Goal: Task Accomplishment & Management: Use online tool/utility

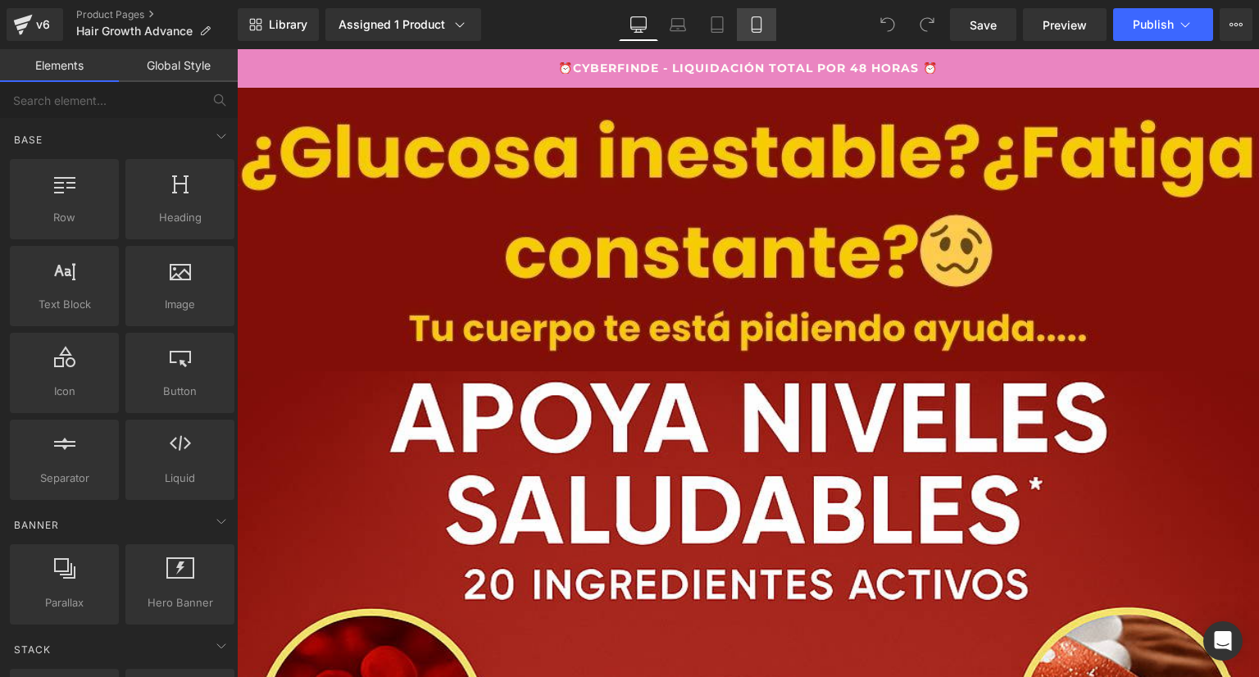
click at [756, 27] on icon at bounding box center [756, 24] width 16 height 16
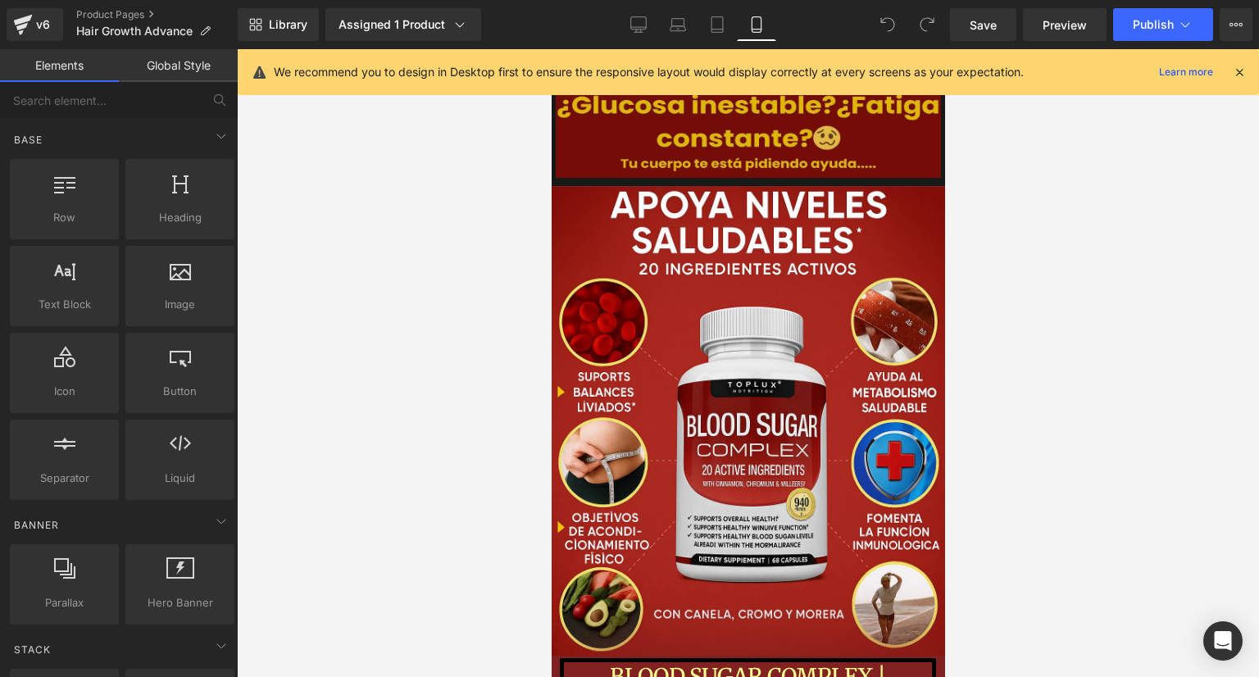
click at [885, 125] on img at bounding box center [747, 132] width 393 height 107
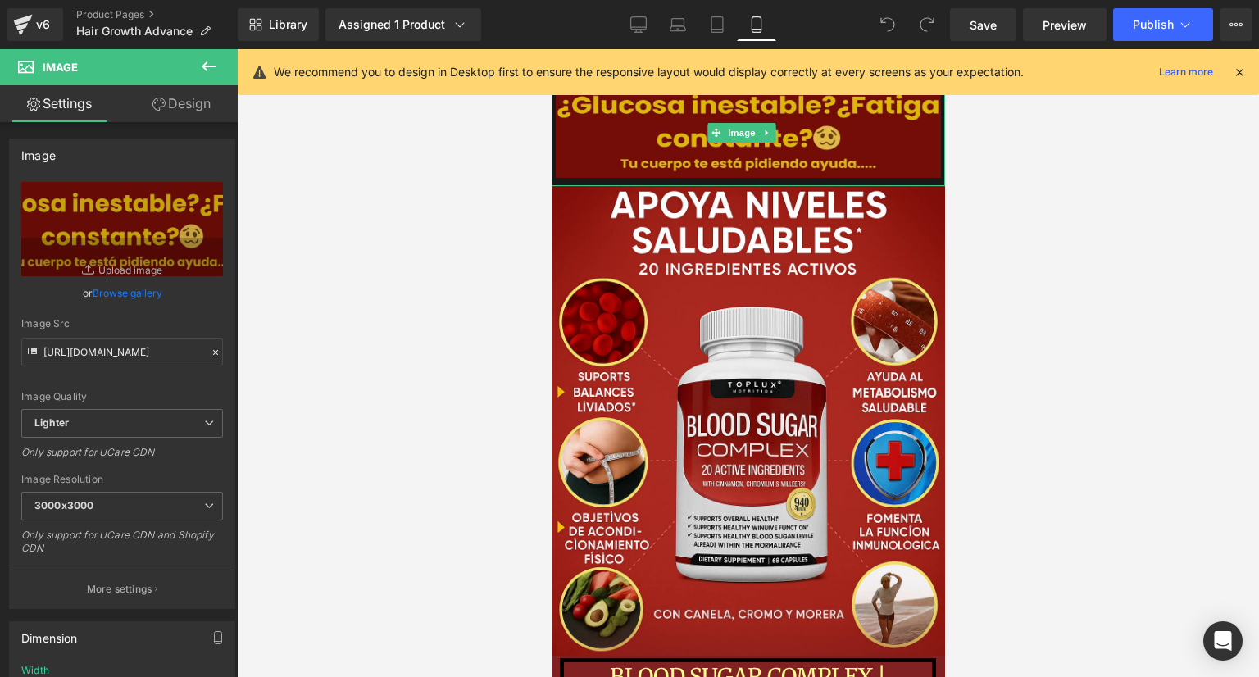
click at [888, 149] on img at bounding box center [747, 132] width 393 height 107
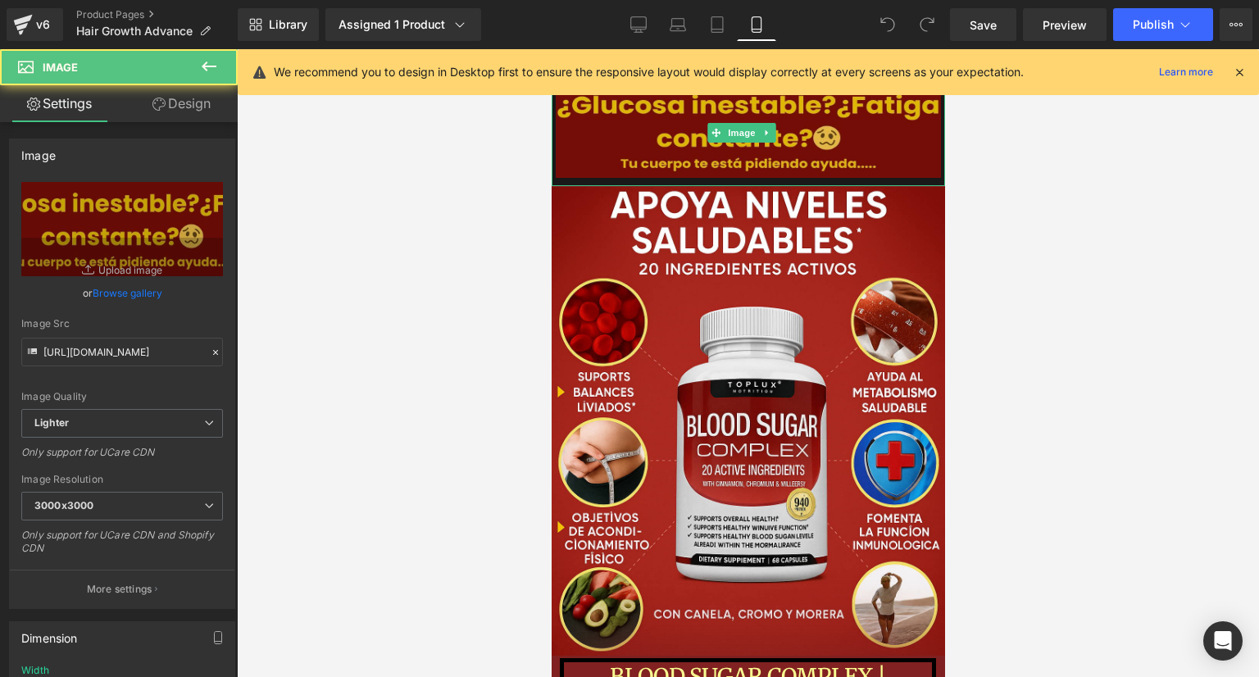
click at [792, 129] on img at bounding box center [747, 132] width 393 height 107
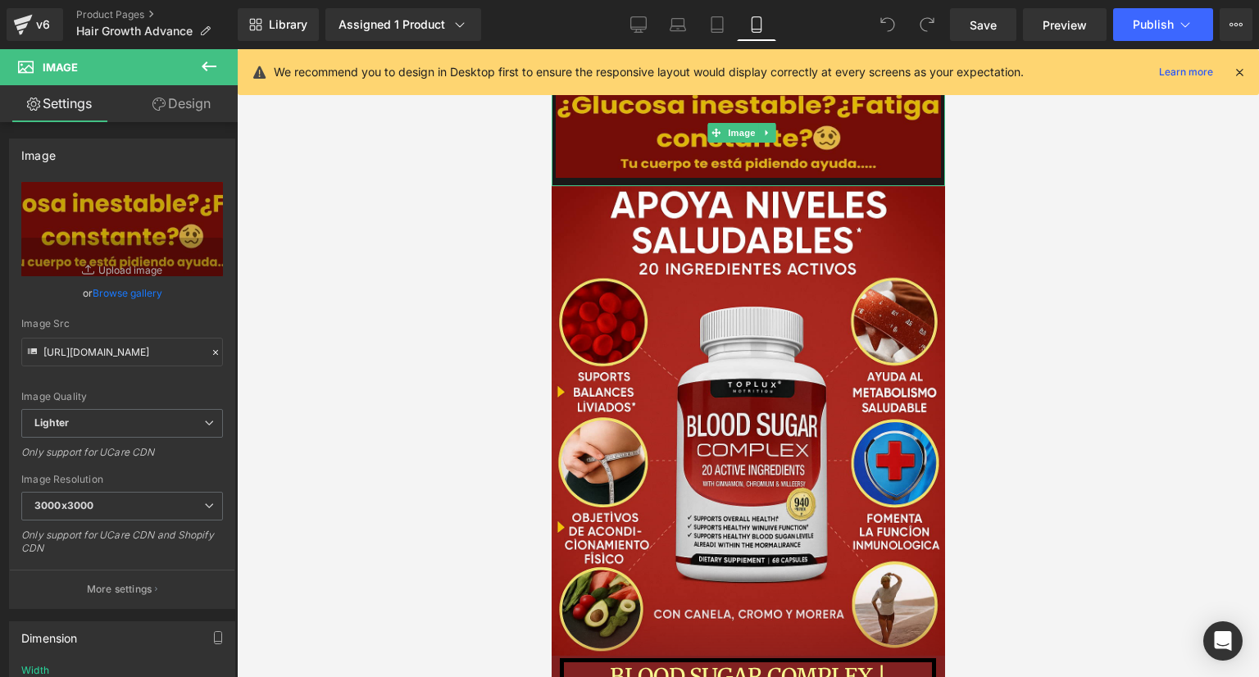
click at [658, 145] on img at bounding box center [747, 132] width 393 height 107
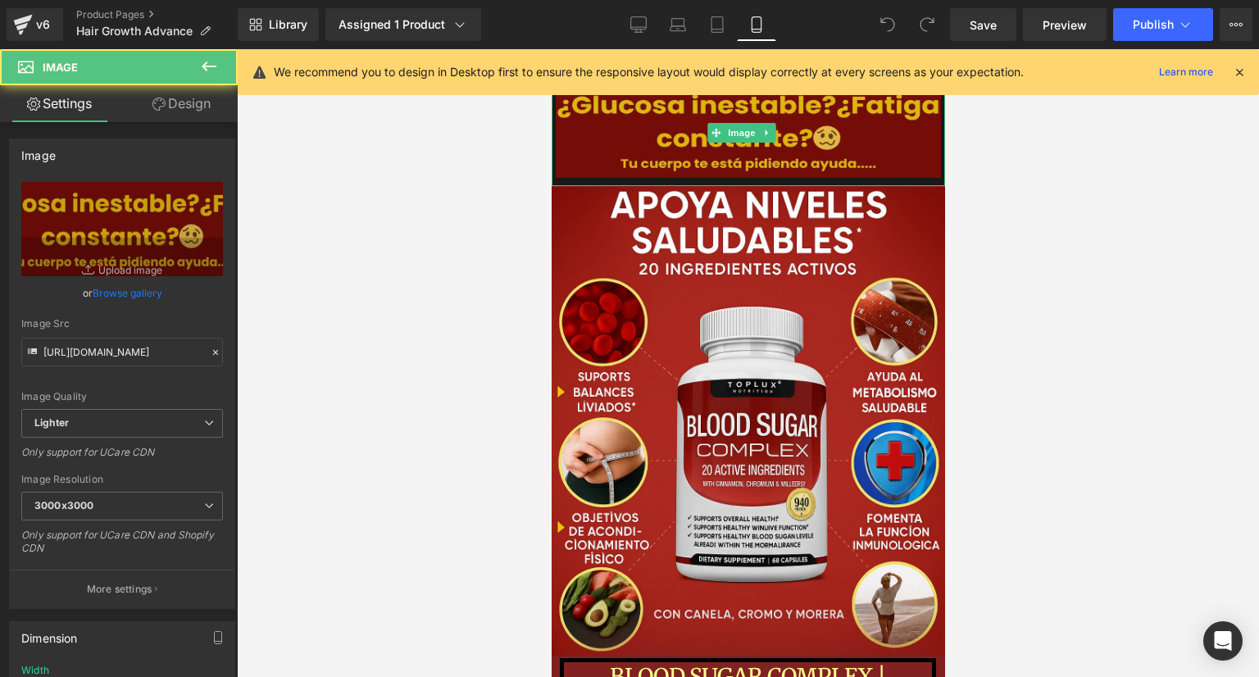
click at [658, 145] on img at bounding box center [747, 132] width 393 height 107
click at [655, 149] on img at bounding box center [747, 132] width 393 height 107
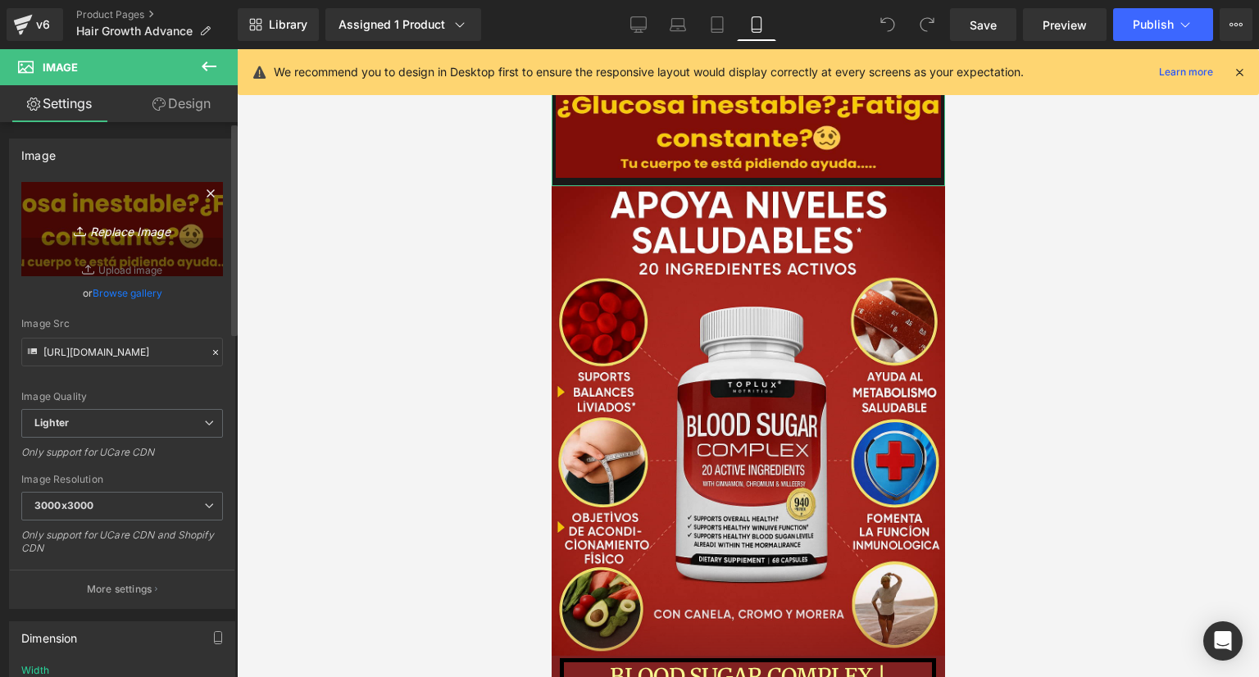
click at [158, 237] on icon "Replace Image" at bounding box center [122, 229] width 131 height 20
type input "C:\fakepath\Poppins.png"
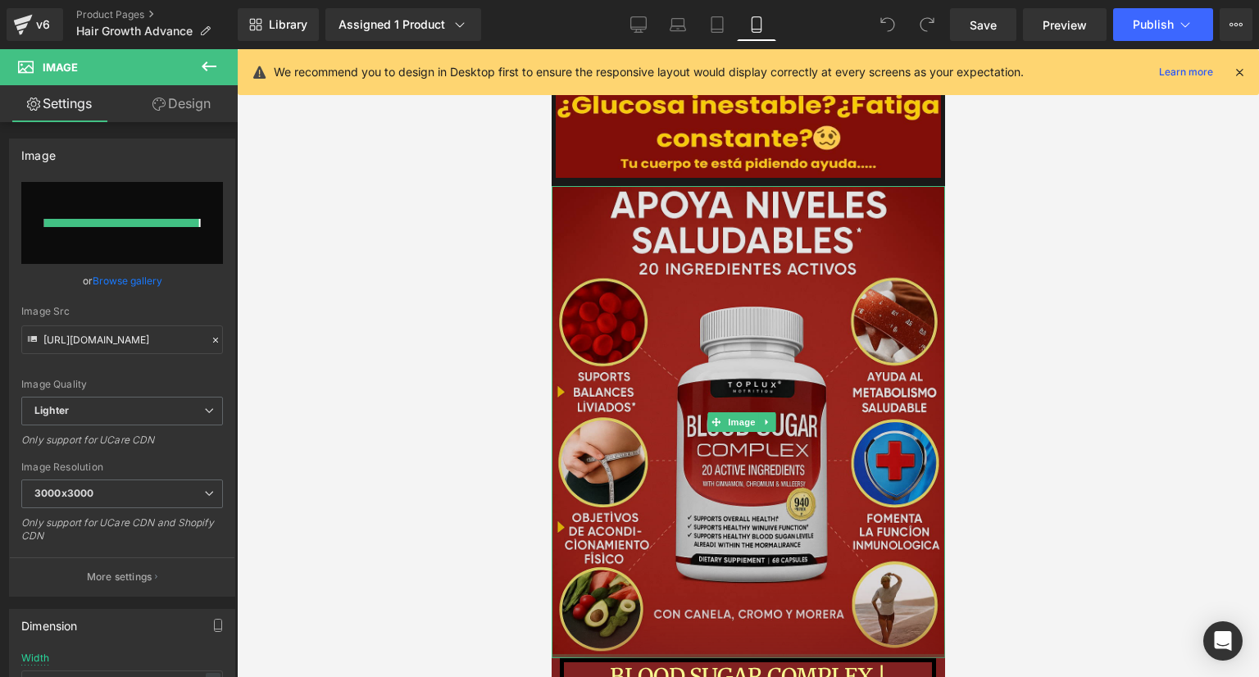
type input "[URL][DOMAIN_NAME]"
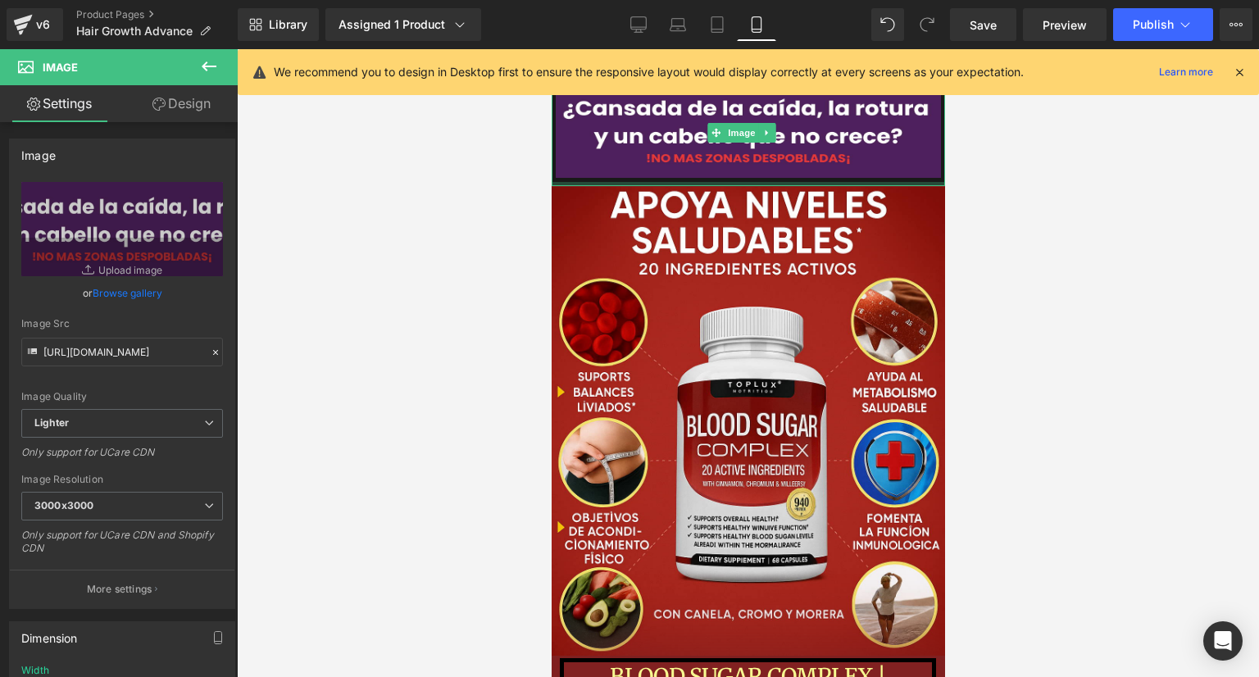
click at [580, 182] on div at bounding box center [747, 184] width 393 height 4
click at [168, 112] on link "Design" at bounding box center [181, 103] width 119 height 37
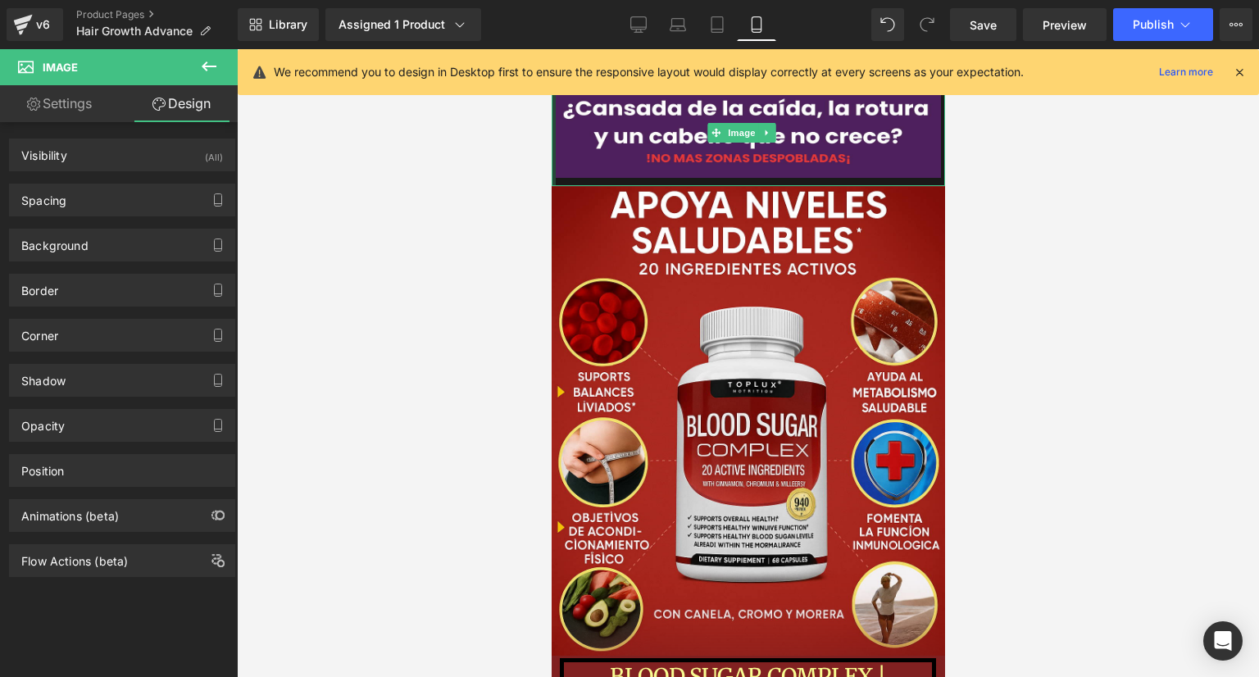
drag, startPoint x: 554, startPoint y: 171, endPoint x: 538, endPoint y: 172, distance: 15.6
click at [551, 172] on html "Ir directamente al contenido ⏰CYBERFINDE - LIQUIDACIÓN TOTAL POR 48 HORAS ⏰ ⏰CY…" at bounding box center [747, 363] width 393 height 628
drag, startPoint x: 553, startPoint y: 178, endPoint x: 513, endPoint y: 179, distance: 40.2
click at [551, 179] on html "Ir directamente al contenido ⏰CYBERFINDE - LIQUIDACIÓN TOTAL POR 48 HORAS ⏰ ⏰CY…" at bounding box center [747, 363] width 393 height 628
click at [111, 280] on div "Border" at bounding box center [122, 290] width 225 height 31
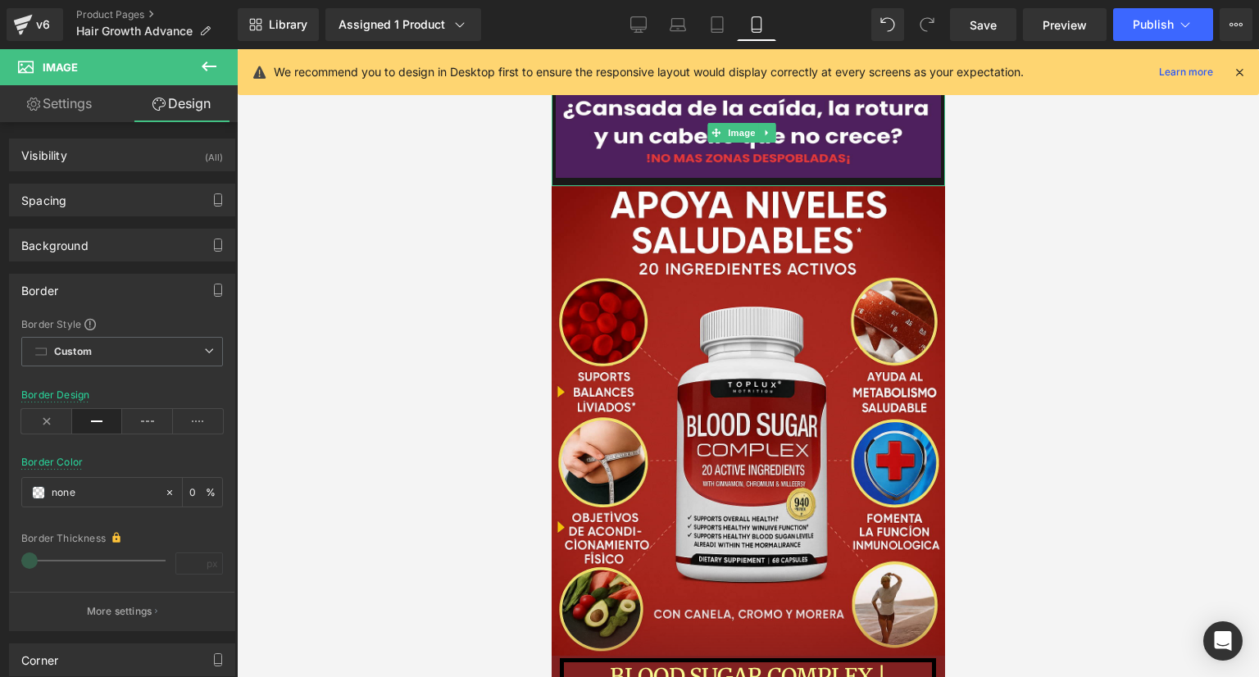
click at [122, 291] on div "Border" at bounding box center [122, 290] width 225 height 31
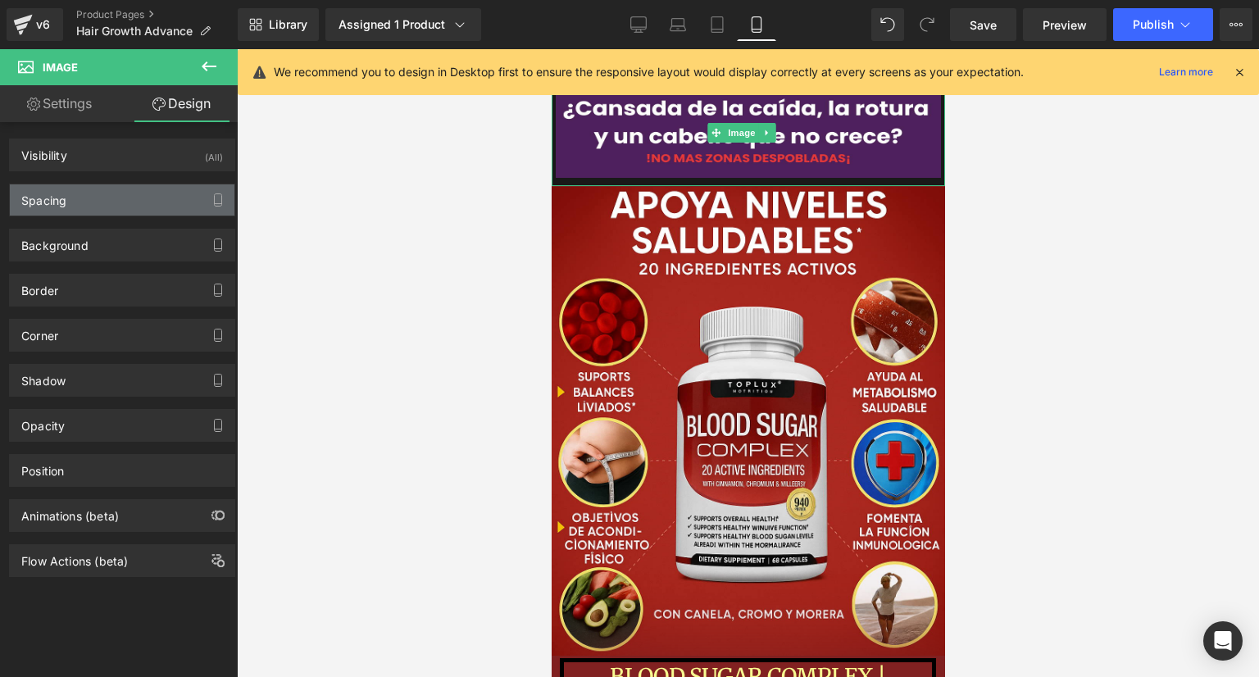
click at [138, 197] on div "Spacing" at bounding box center [122, 199] width 225 height 31
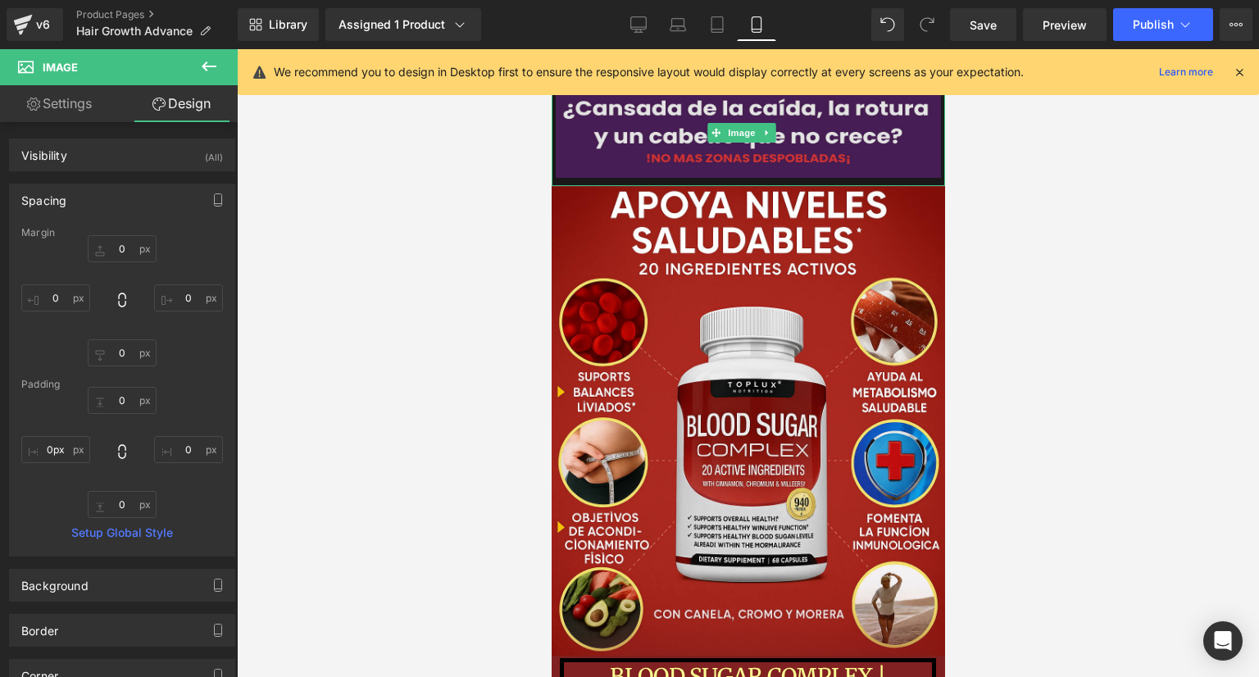
click at [576, 155] on img at bounding box center [747, 132] width 393 height 107
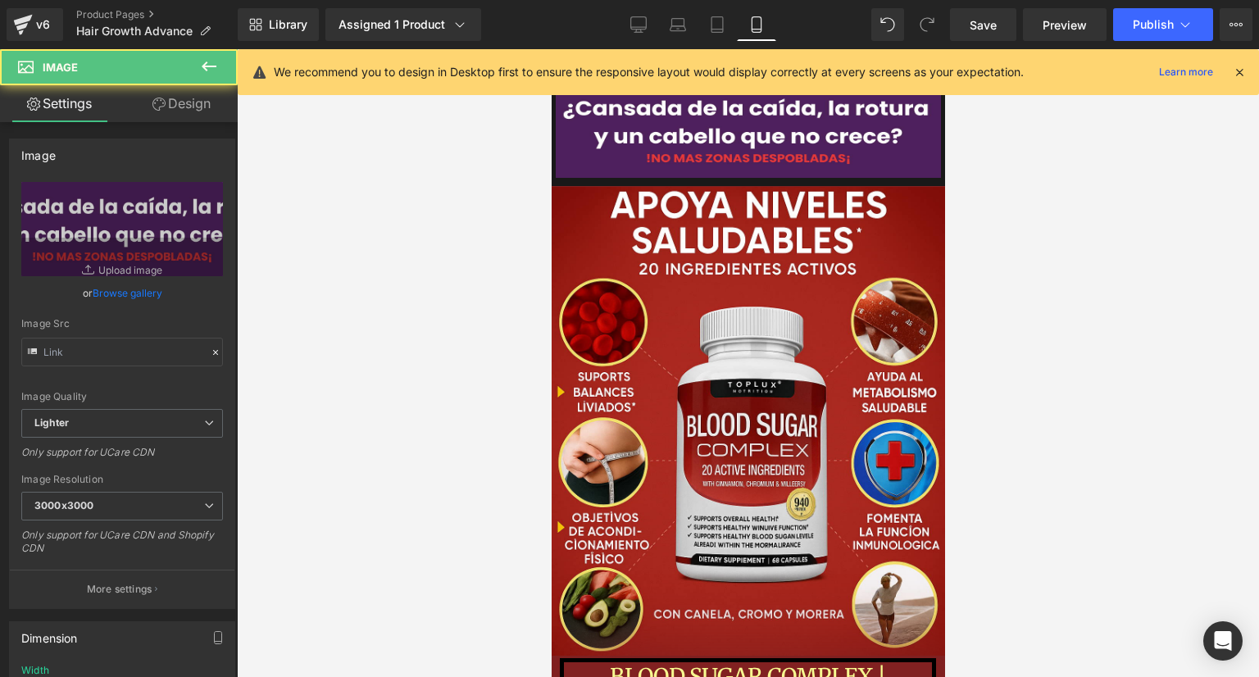
type input "[URL][DOMAIN_NAME]"
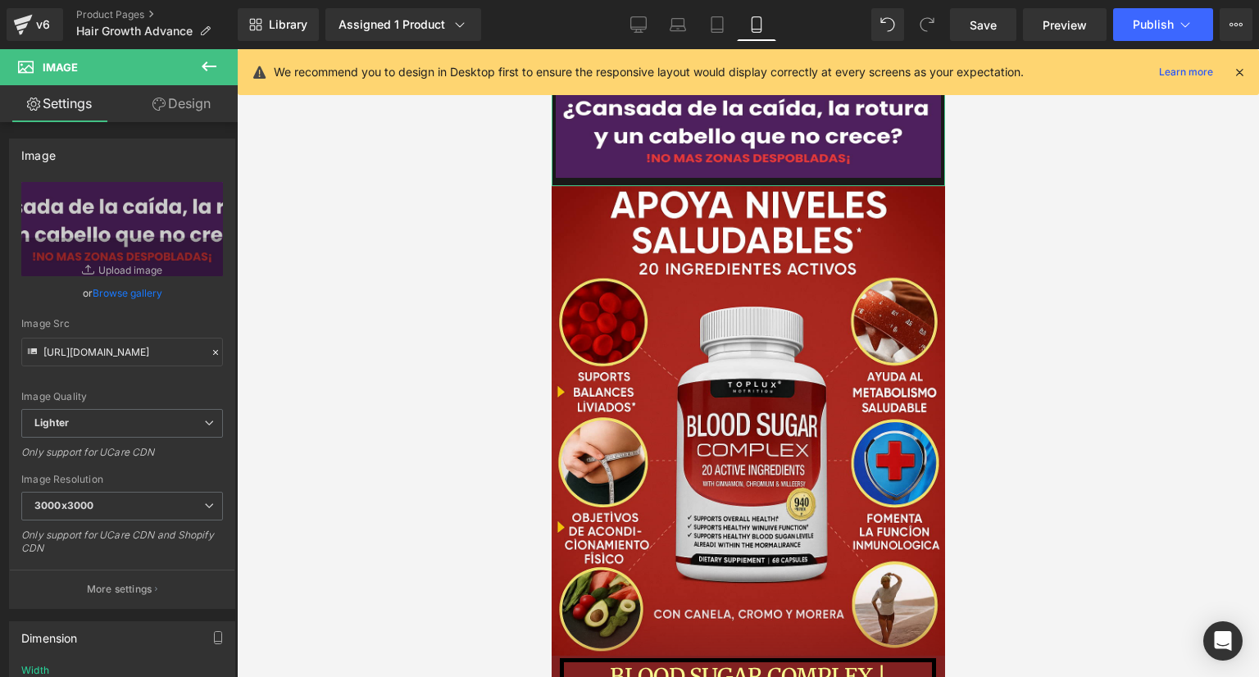
click at [196, 102] on link "Design" at bounding box center [181, 103] width 119 height 37
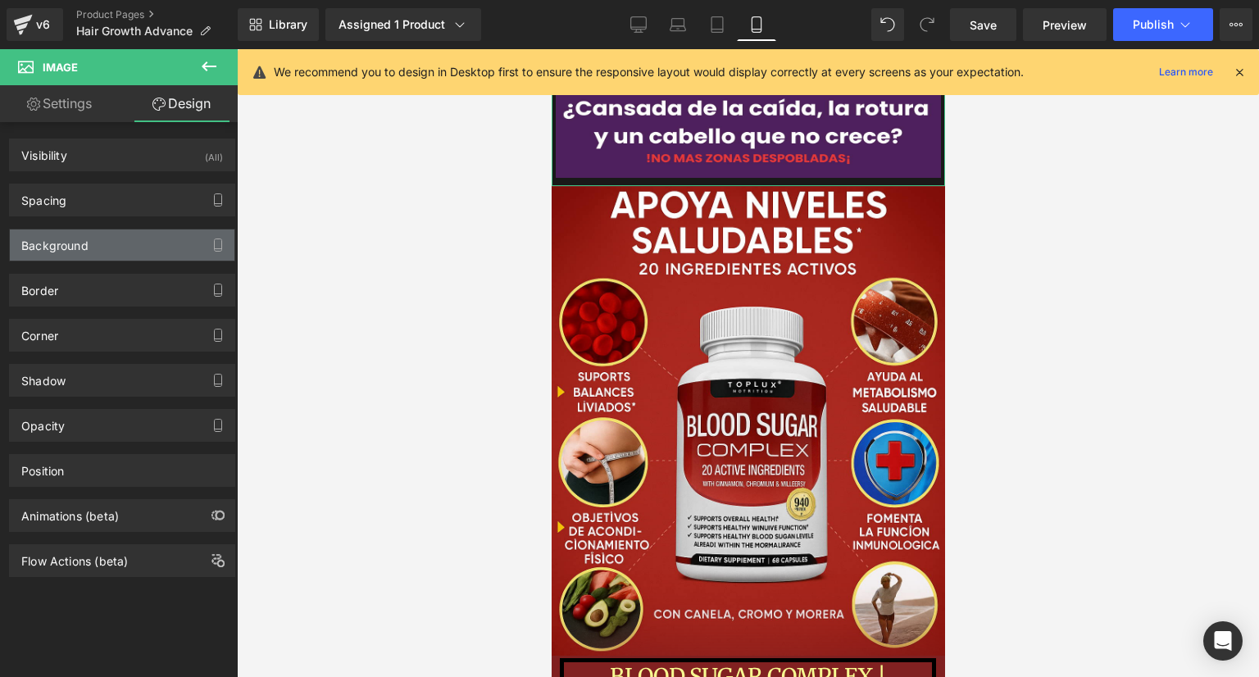
type input "transparent"
type input "0"
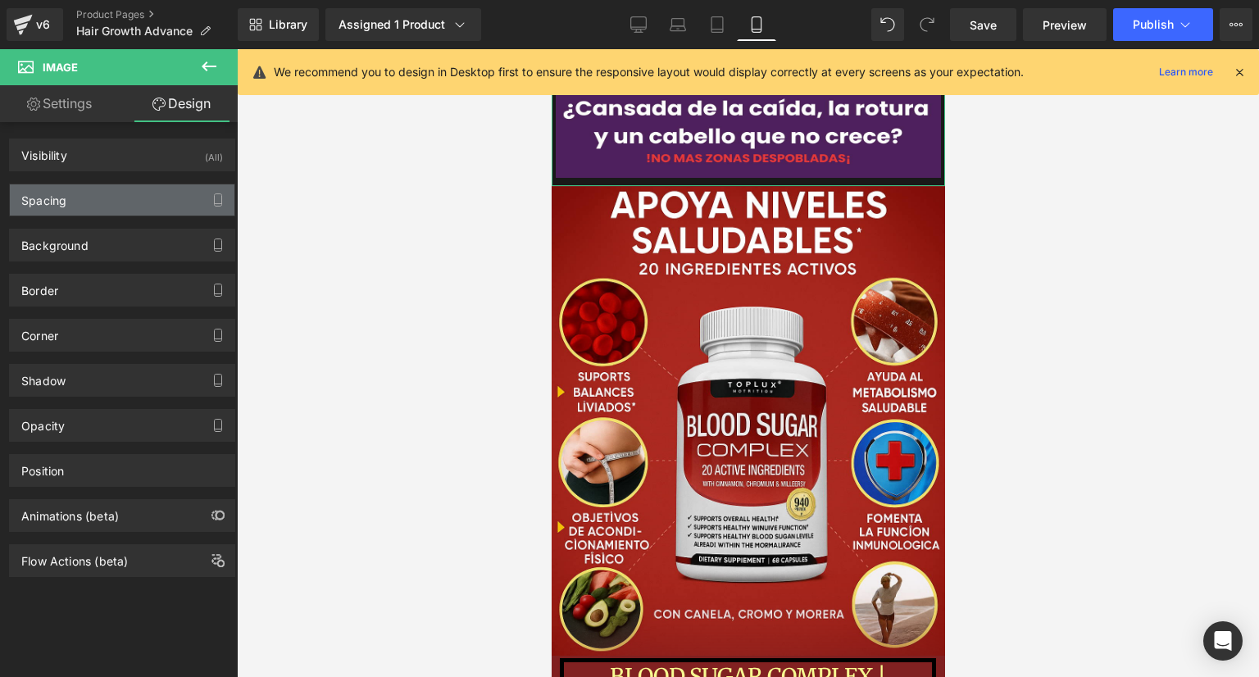
click at [72, 212] on div "Spacing" at bounding box center [122, 199] width 225 height 31
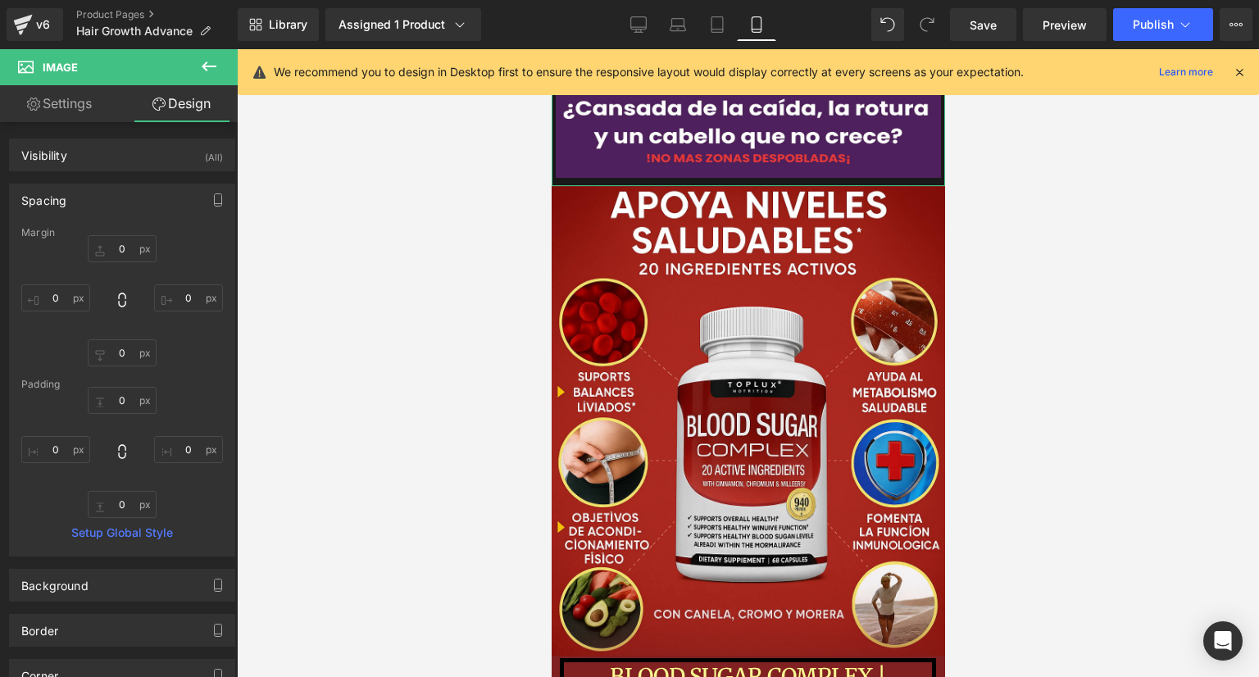
click at [82, 193] on div "Spacing" at bounding box center [122, 199] width 225 height 31
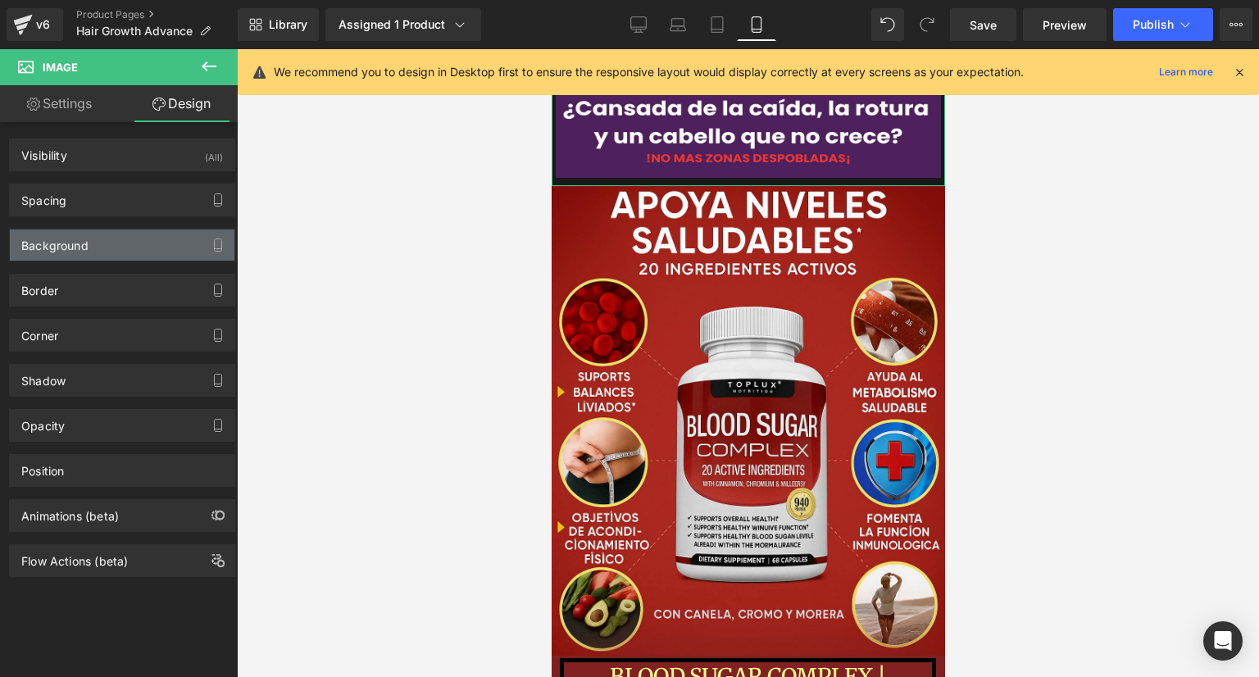
click at [81, 240] on div "Background" at bounding box center [54, 240] width 67 height 23
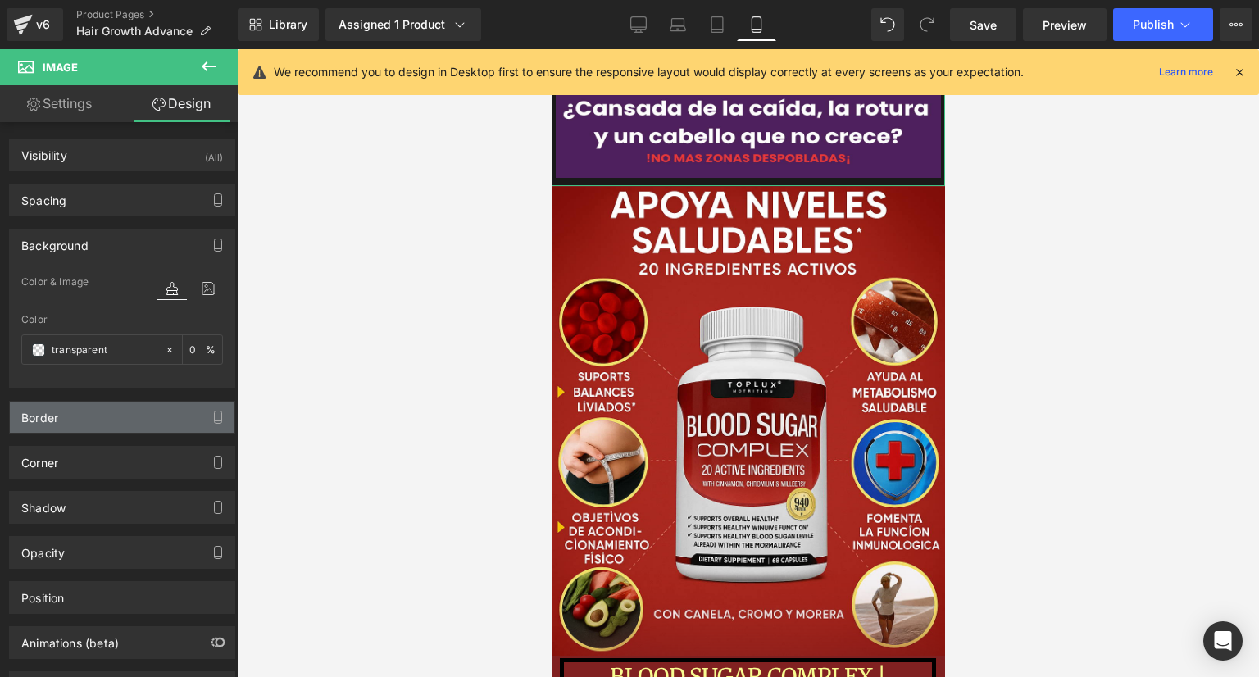
drag, startPoint x: 89, startPoint y: 247, endPoint x: 92, endPoint y: 292, distance: 45.2
click at [89, 247] on div "Background" at bounding box center [122, 244] width 225 height 31
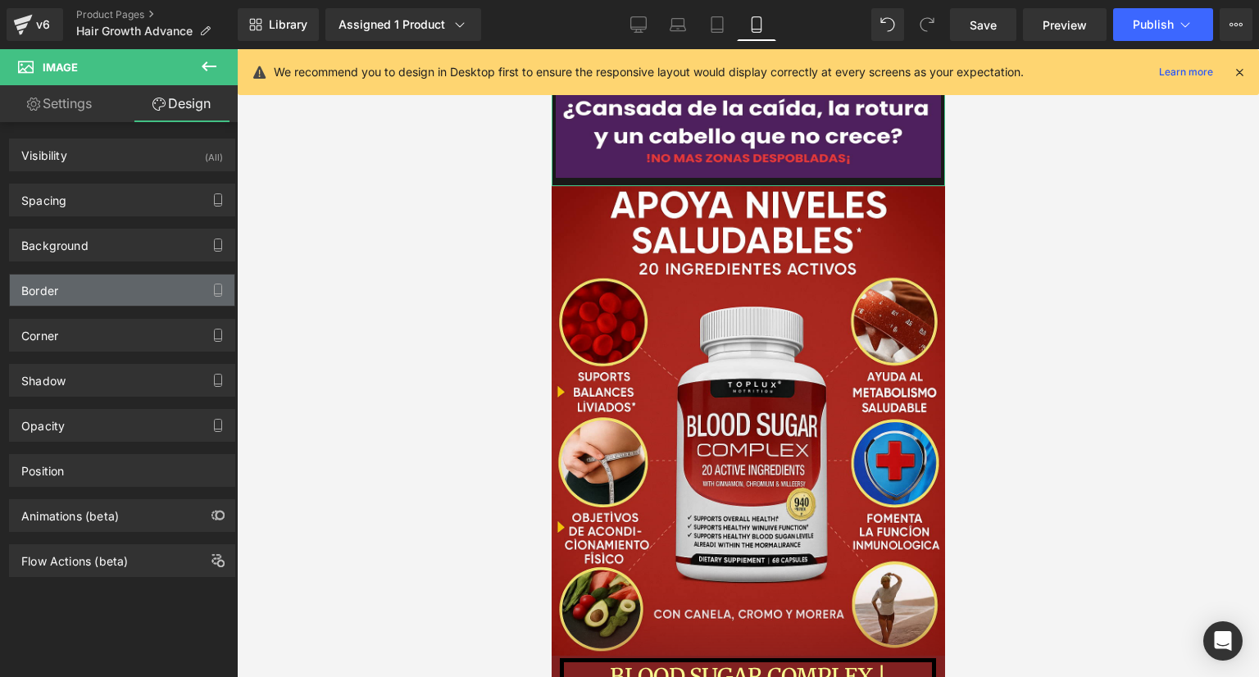
click at [72, 302] on div "Border" at bounding box center [122, 290] width 225 height 31
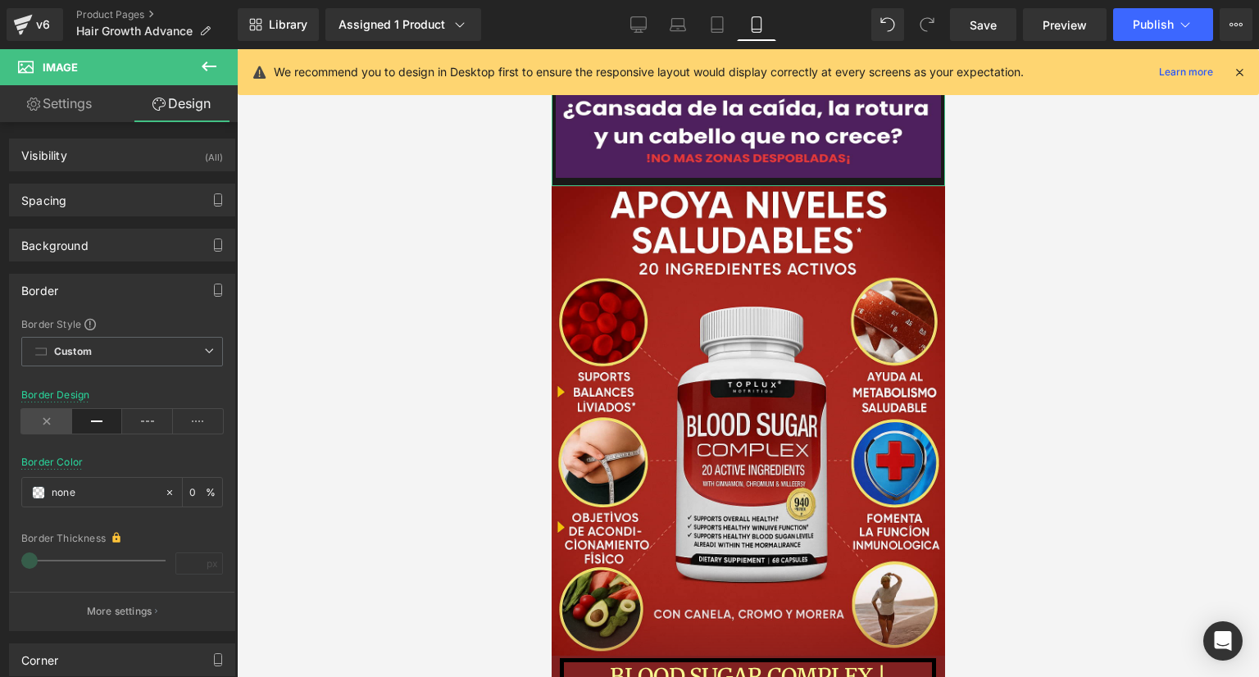
click at [57, 420] on icon at bounding box center [46, 421] width 51 height 25
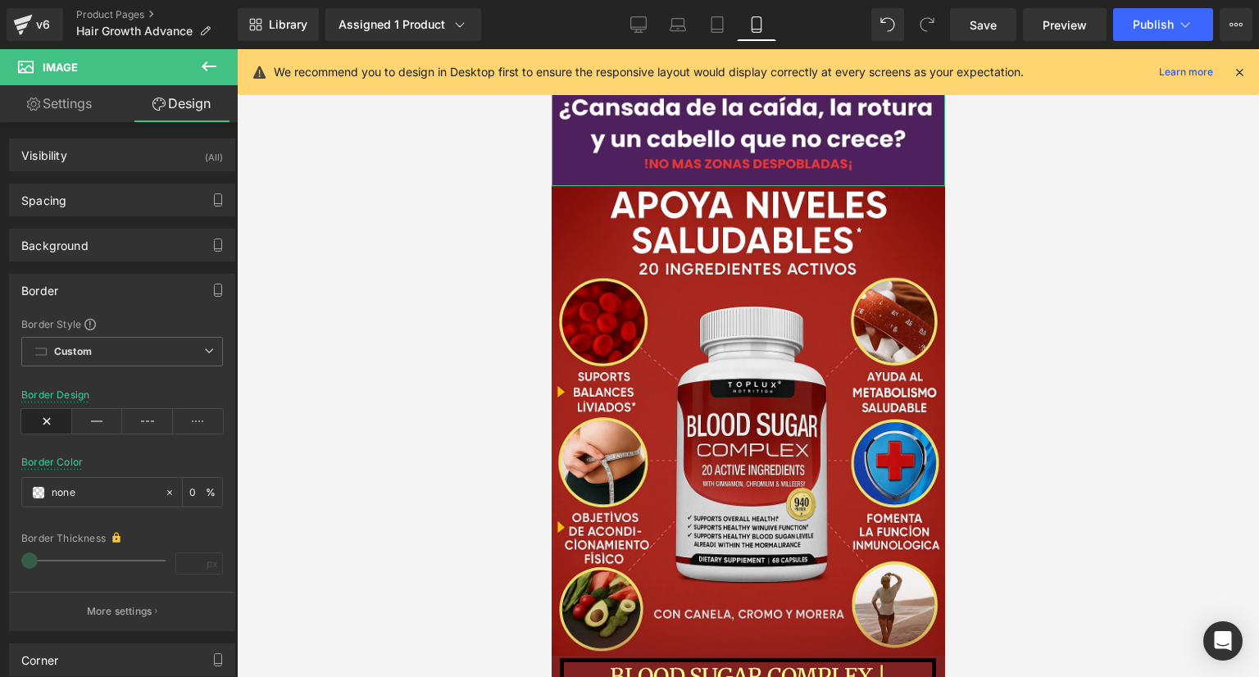
click at [121, 293] on div "Border" at bounding box center [122, 290] width 225 height 31
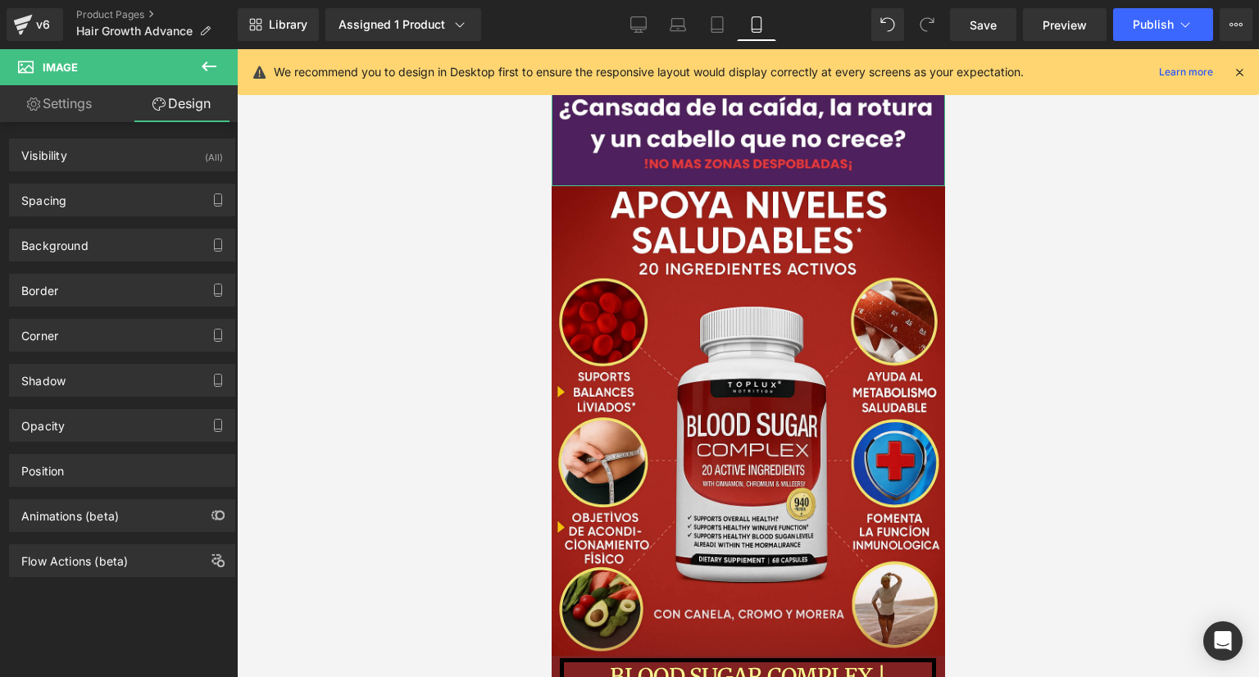
click at [140, 358] on div "Shadow Shadow Style Drop Shadow Outer Shadow #333333 Shadow Color #333333 100 %…" at bounding box center [122, 374] width 245 height 45
click at [139, 341] on div "Corner" at bounding box center [122, 335] width 225 height 31
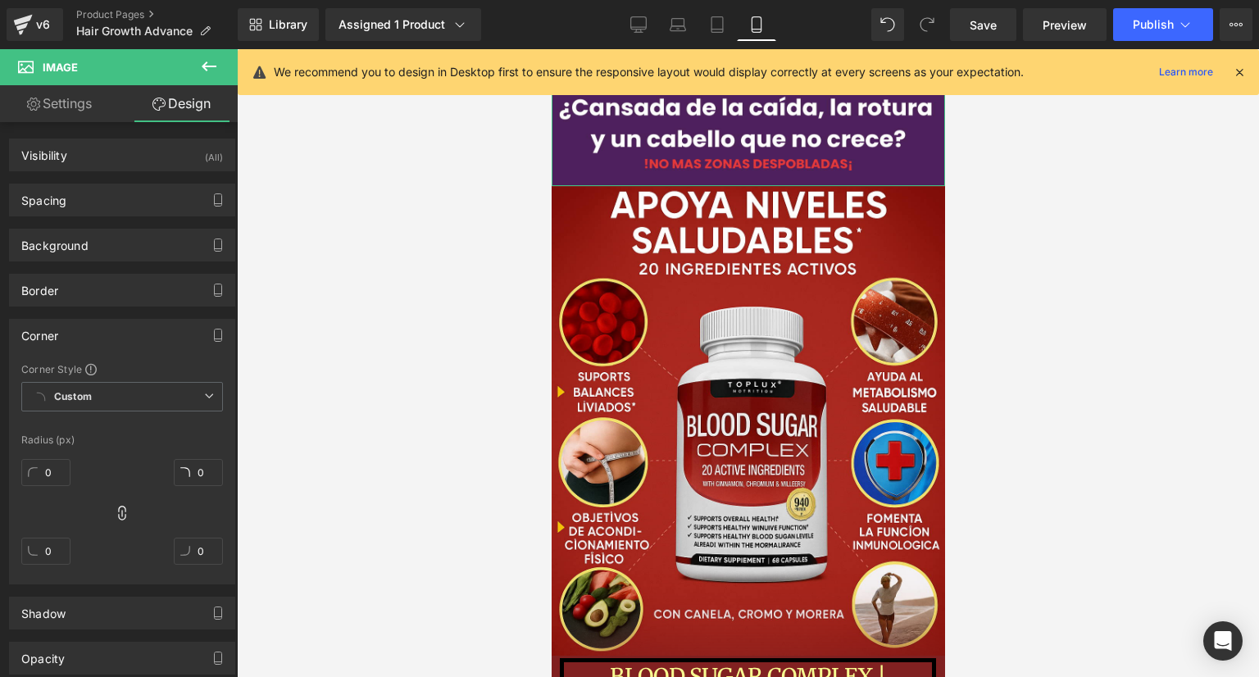
click at [138, 340] on div "Corner" at bounding box center [122, 335] width 225 height 31
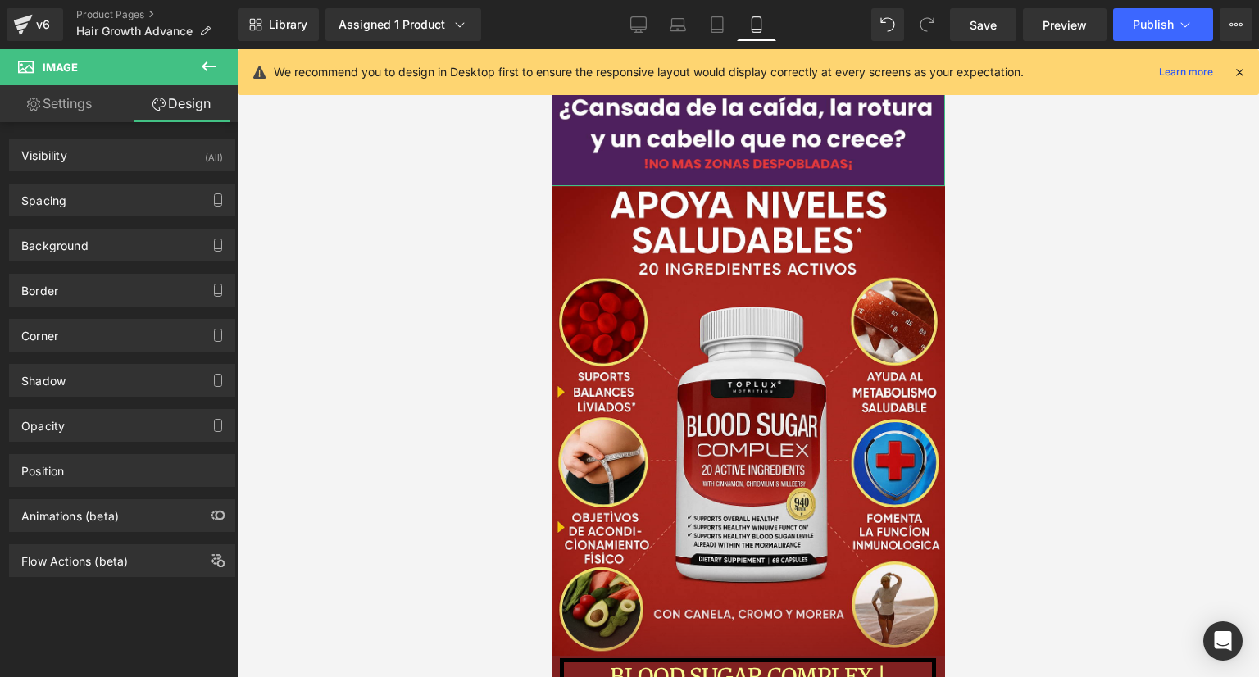
click at [70, 102] on link "Settings" at bounding box center [59, 103] width 119 height 37
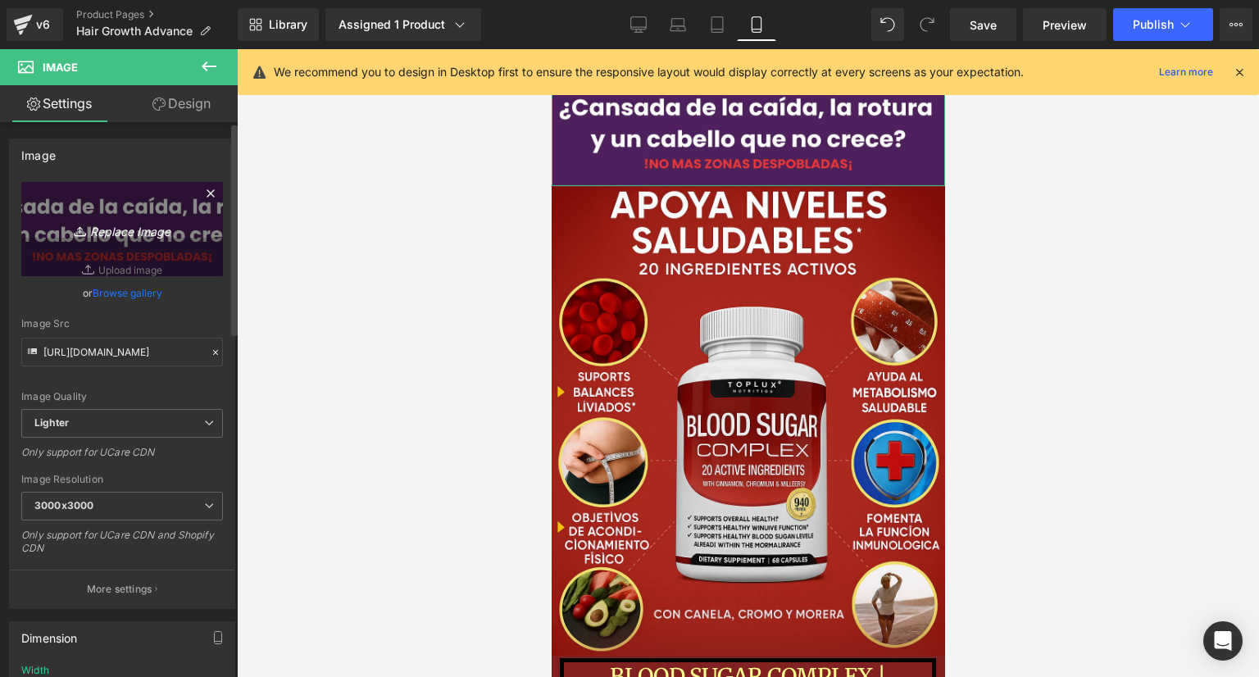
click at [107, 230] on icon "Replace Image" at bounding box center [122, 229] width 131 height 20
type input "C:\fakepath\Poppins (1).png"
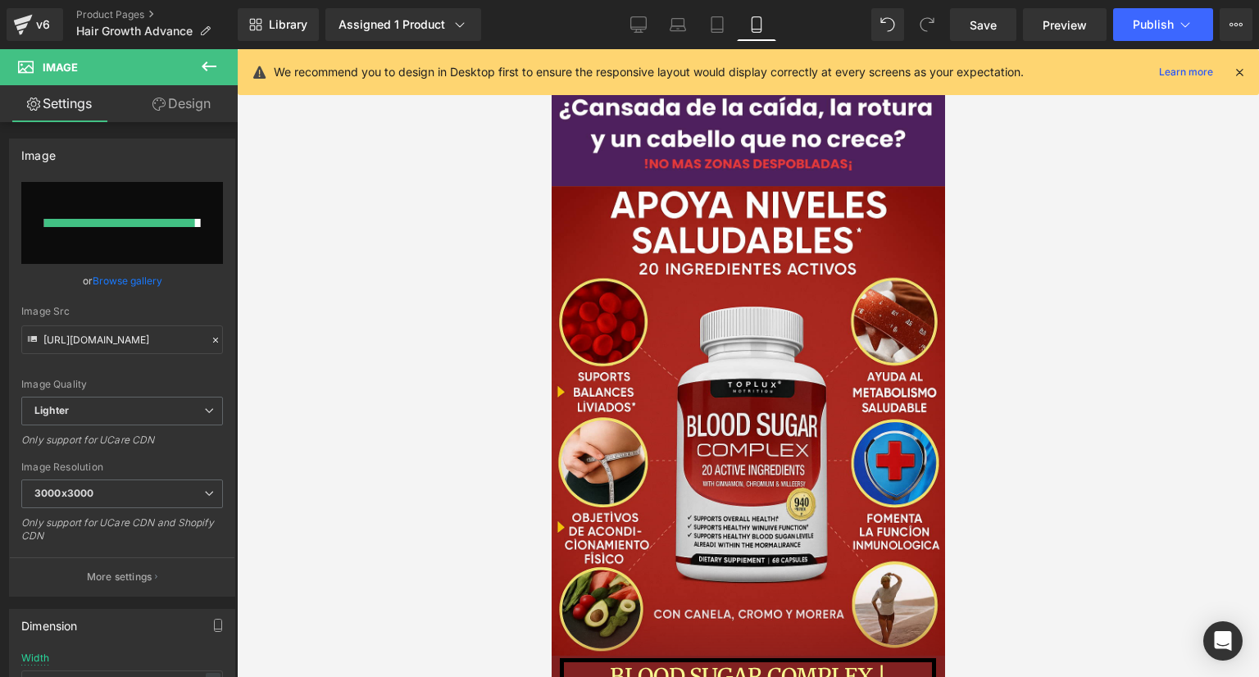
type input "[URL][DOMAIN_NAME]"
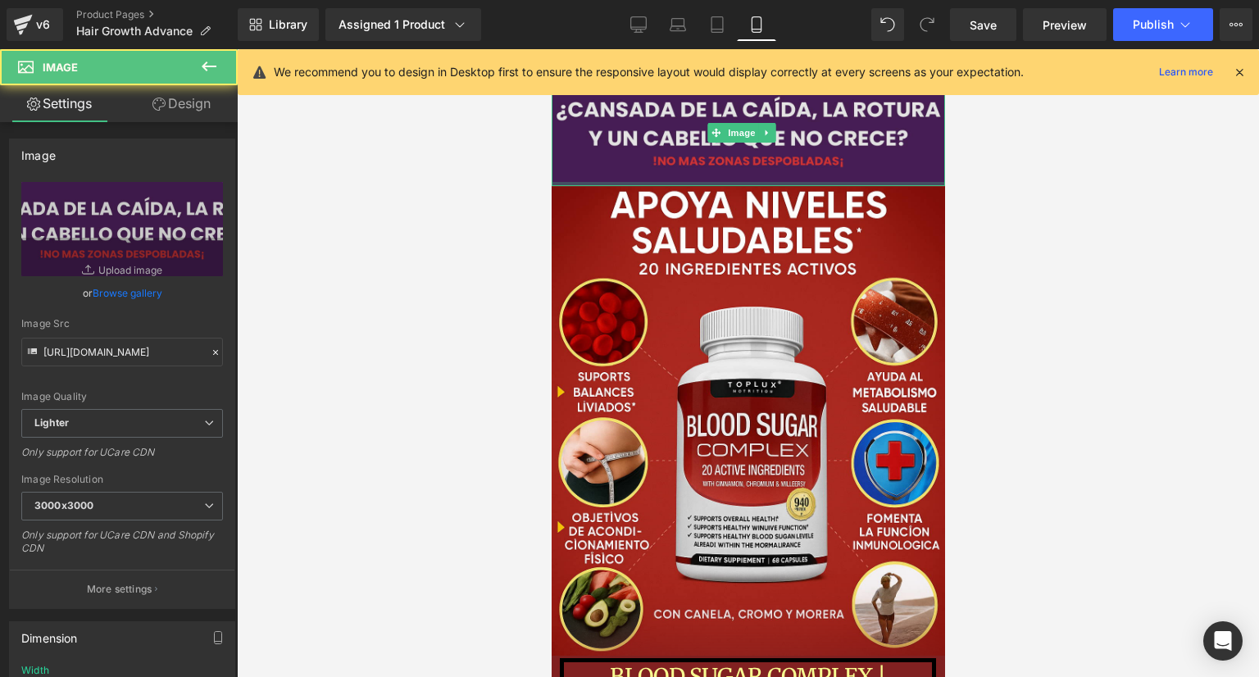
click at [814, 184] on div "Image" at bounding box center [747, 132] width 393 height 107
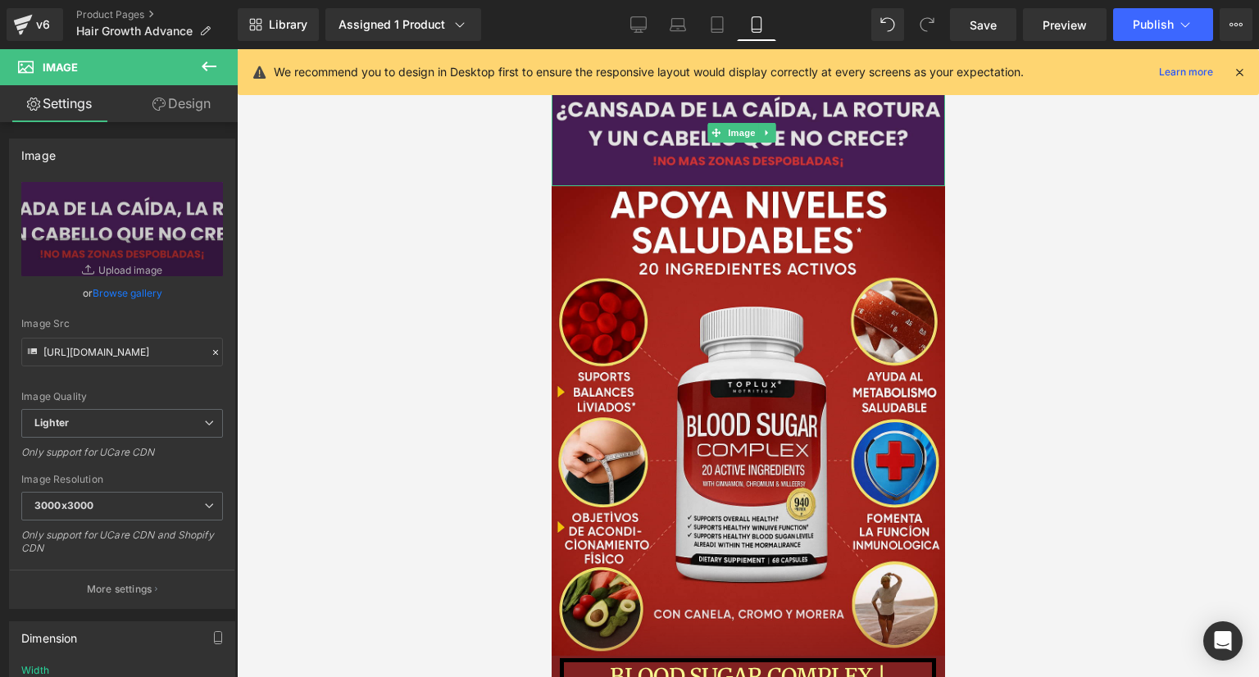
click at [815, 178] on div "Image" at bounding box center [747, 132] width 393 height 107
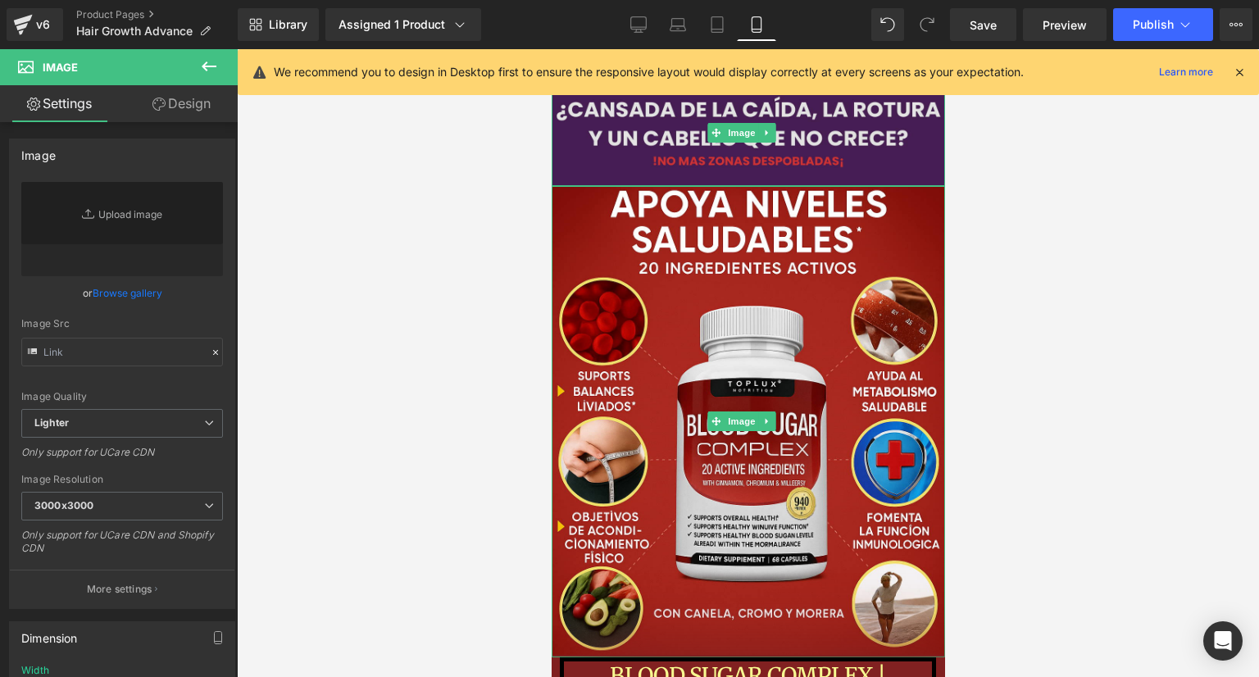
click at [810, 178] on img at bounding box center [747, 132] width 393 height 107
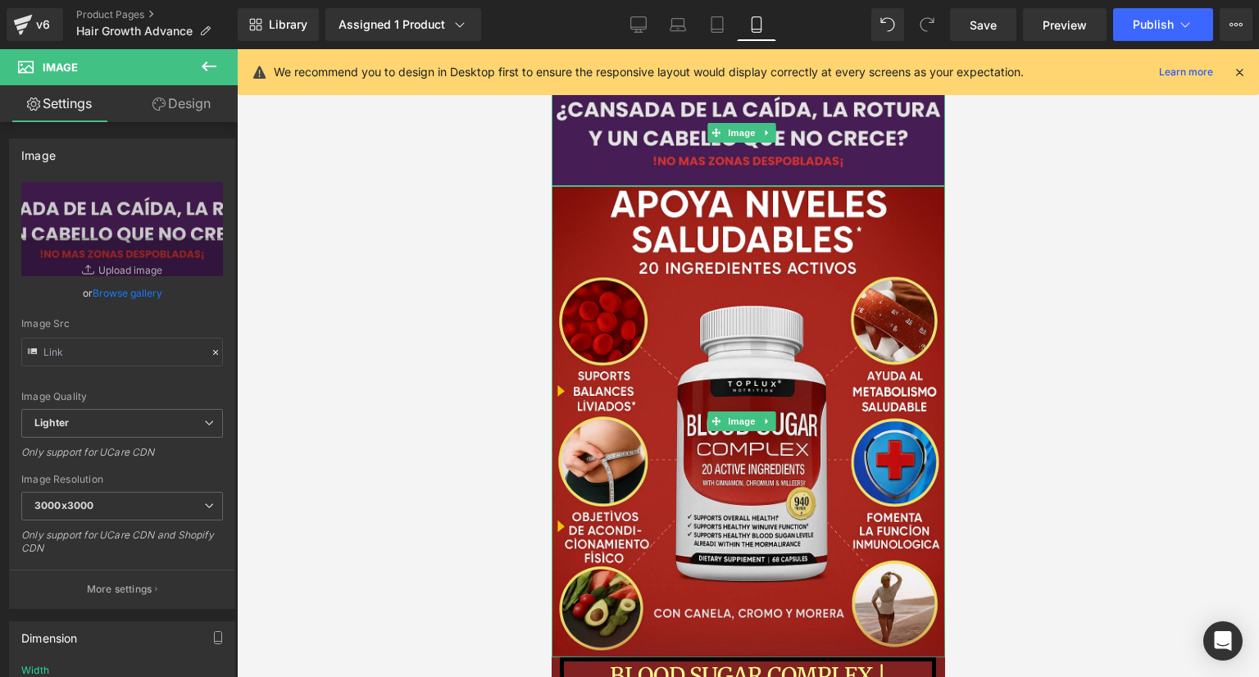
type input "[URL][DOMAIN_NAME]"
drag, startPoint x: 817, startPoint y: 183, endPoint x: 820, endPoint y: 160, distance: 23.2
click at [820, 160] on div "Image" at bounding box center [747, 132] width 393 height 107
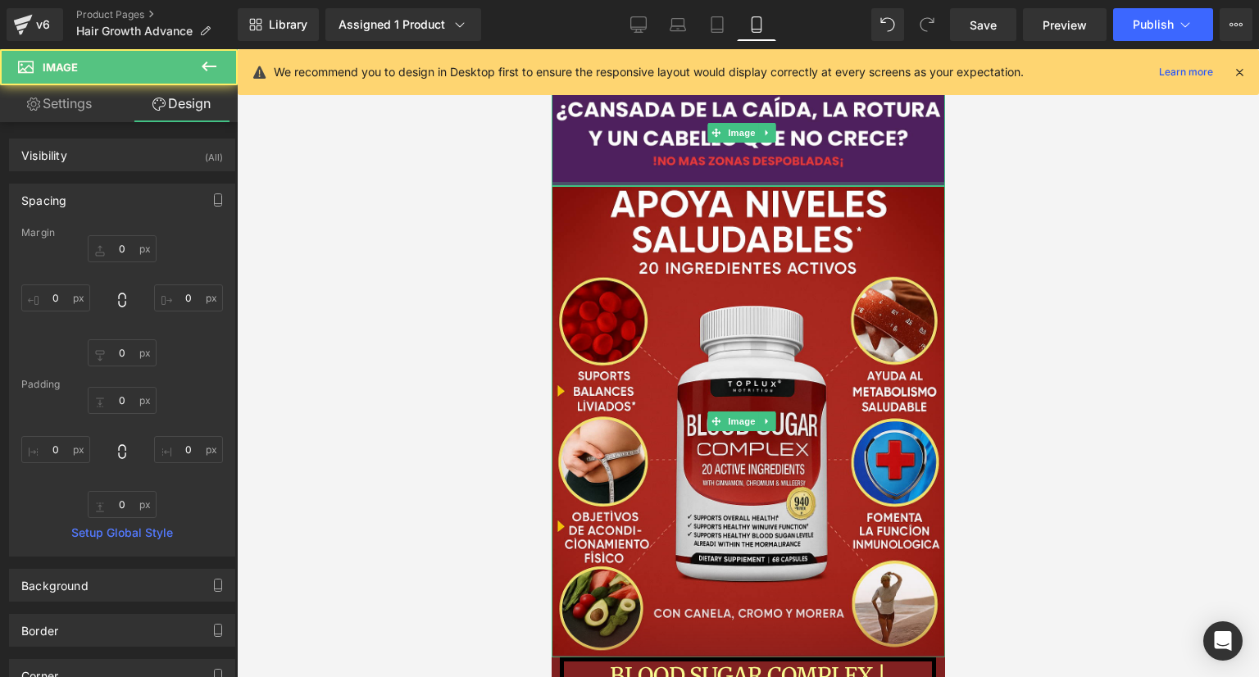
type input "0px"
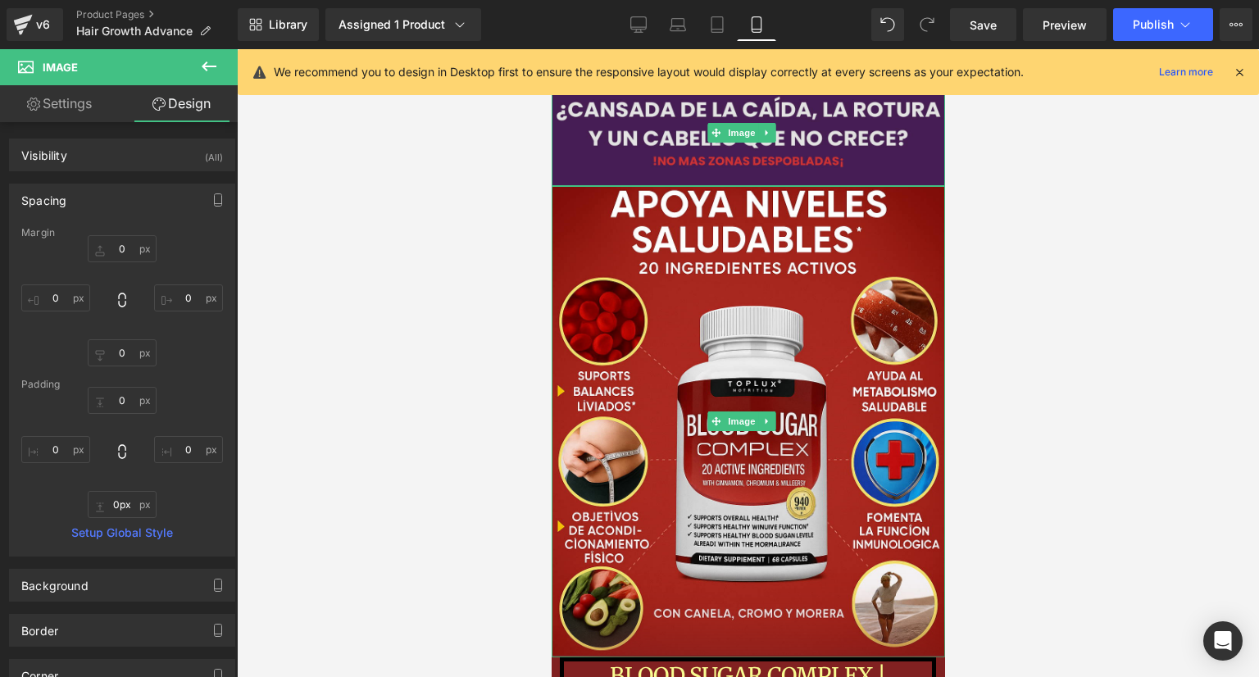
drag, startPoint x: 815, startPoint y: 184, endPoint x: 814, endPoint y: 166, distance: 18.1
click at [814, 166] on div "Image" at bounding box center [747, 132] width 393 height 107
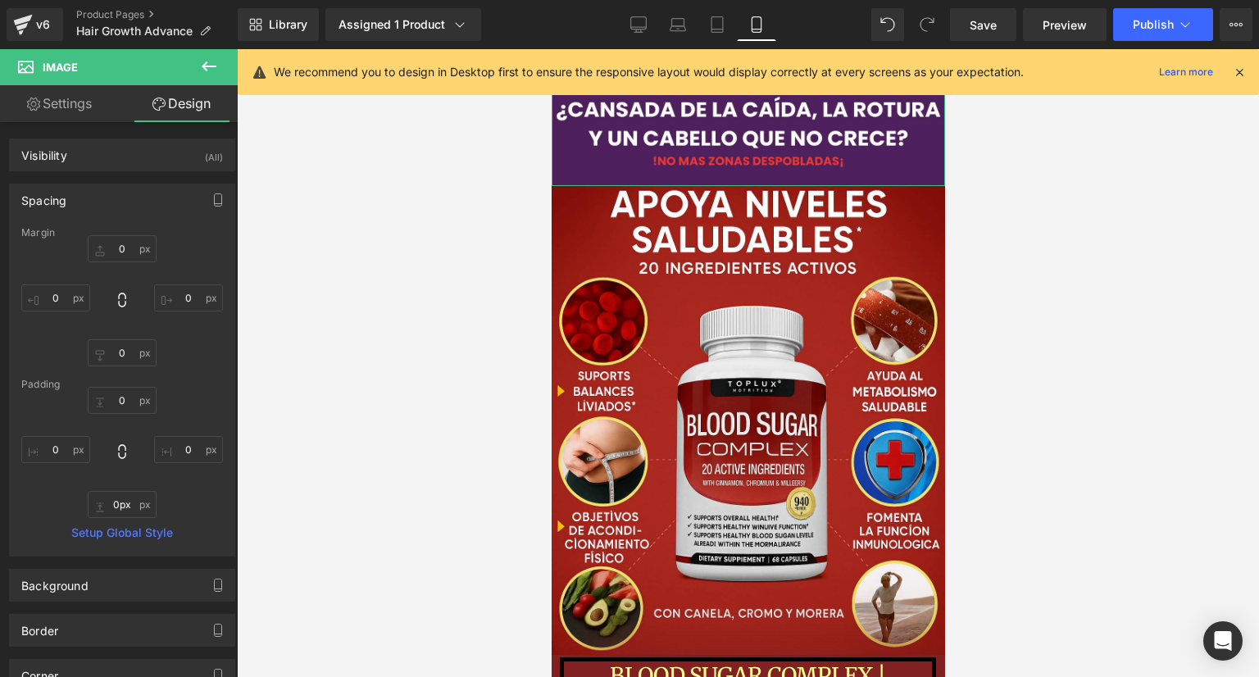
click at [85, 207] on div "Spacing" at bounding box center [122, 199] width 225 height 31
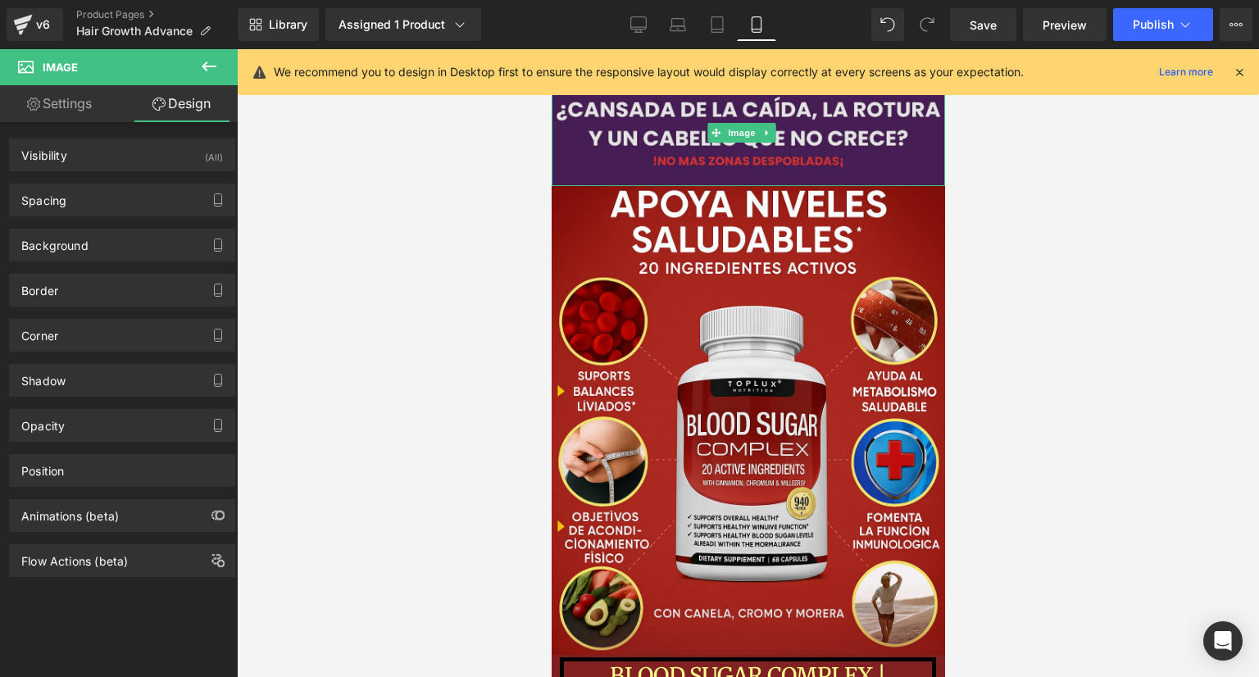
click at [620, 159] on img at bounding box center [747, 132] width 393 height 107
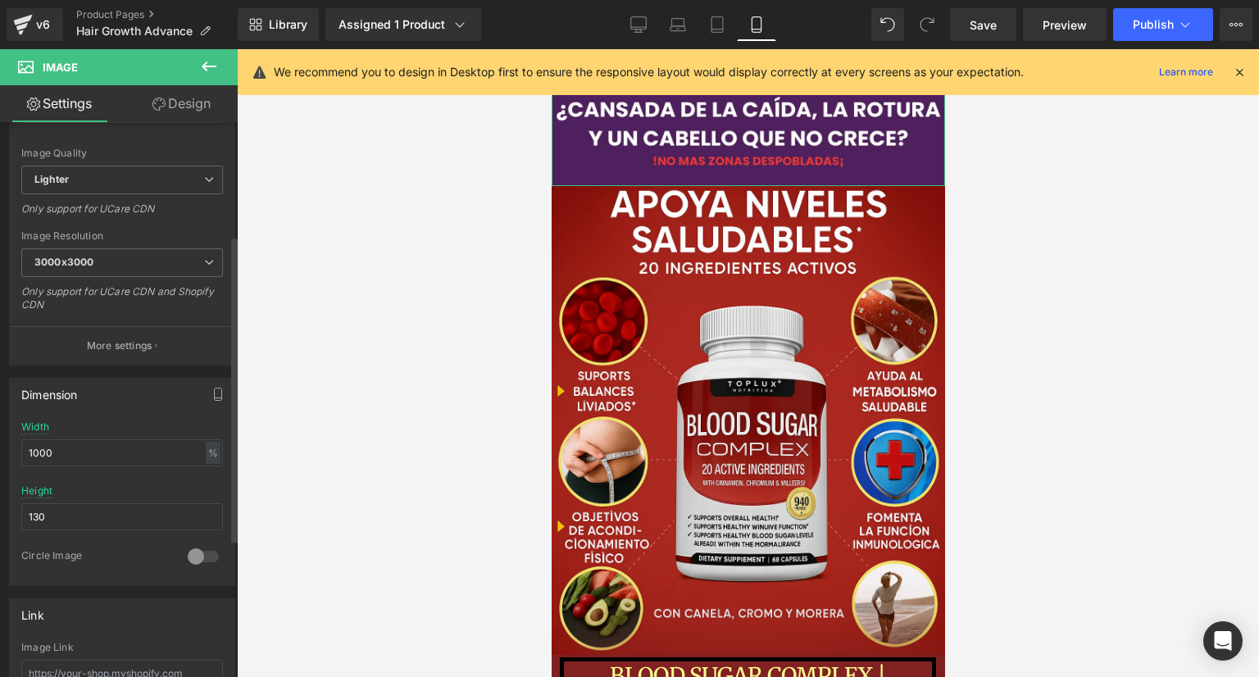
scroll to position [246, 0]
click at [129, 186] on span "Lighter" at bounding box center [122, 177] width 202 height 29
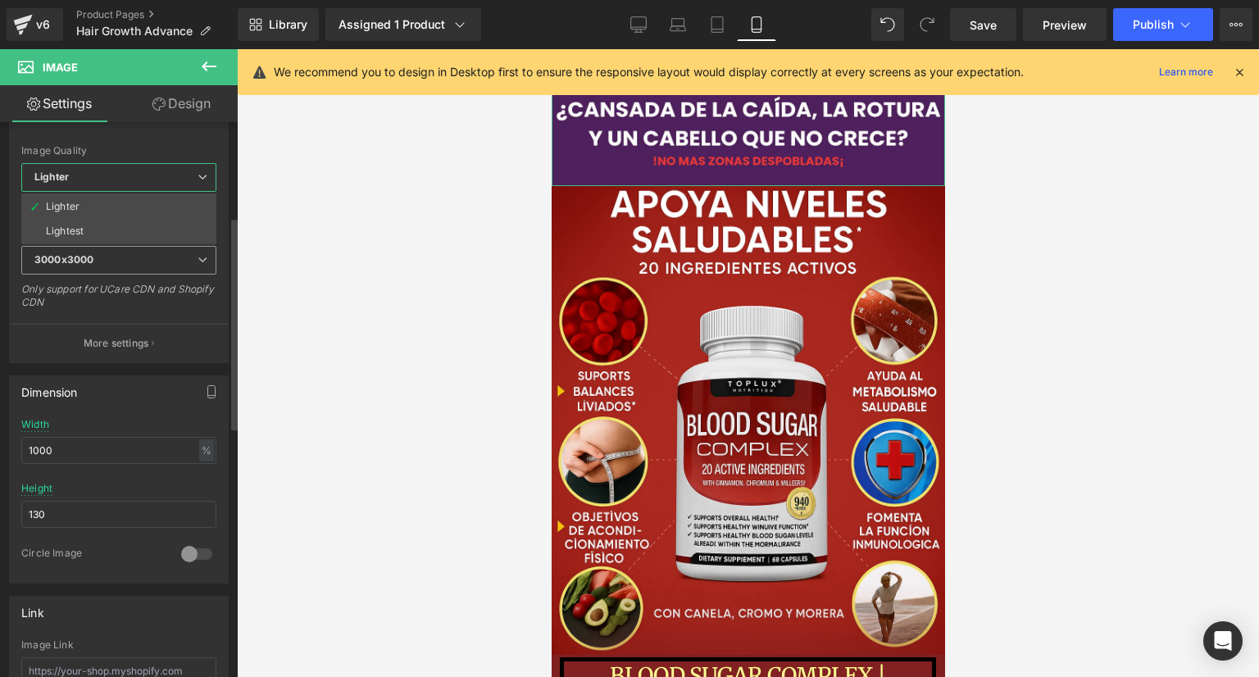
click at [135, 267] on span "3000x3000" at bounding box center [118, 260] width 195 height 29
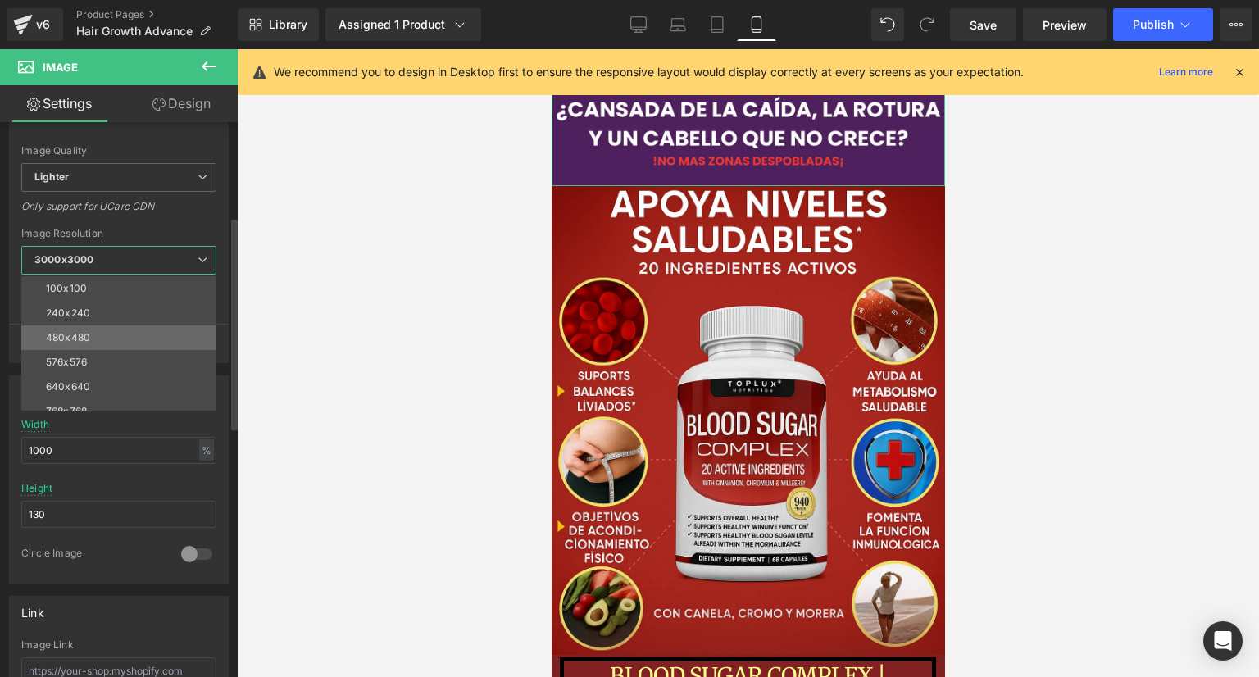
click at [89, 328] on li "480x480" at bounding box center [122, 337] width 202 height 25
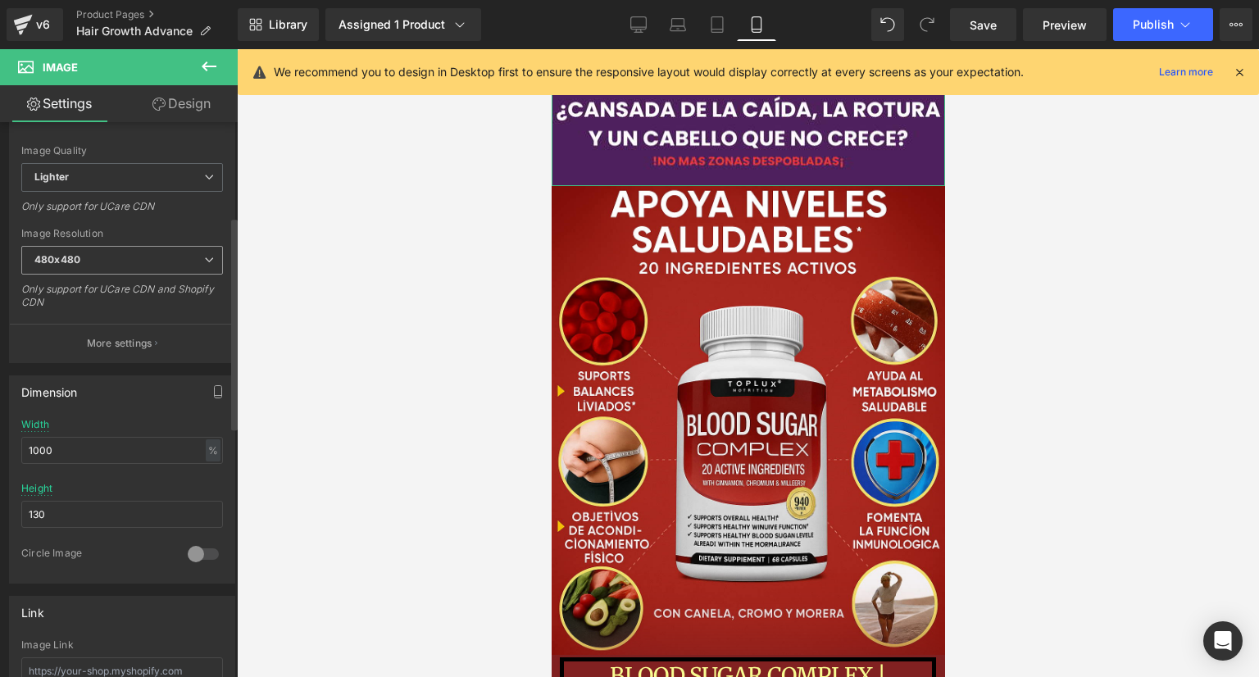
click at [82, 257] on span "480x480" at bounding box center [122, 260] width 202 height 29
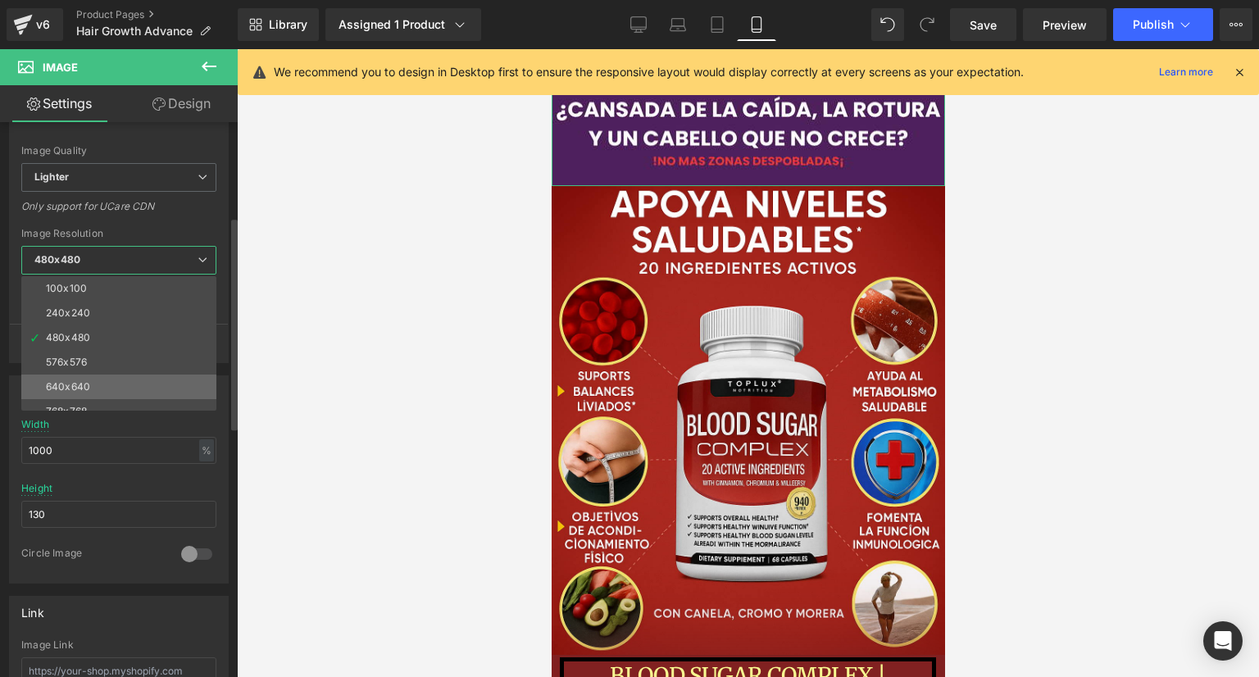
click at [84, 392] on li "640x640" at bounding box center [122, 387] width 202 height 25
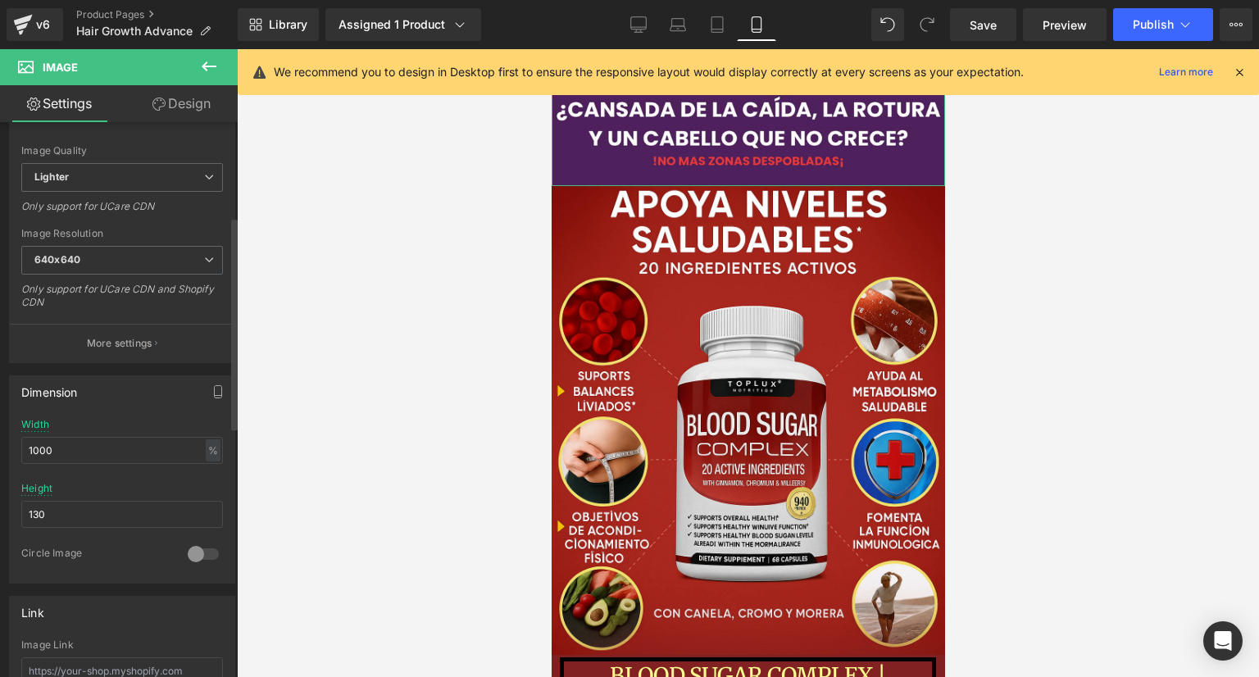
click at [112, 306] on div "Only support for UCare CDN and Shopify CDN" at bounding box center [122, 301] width 202 height 37
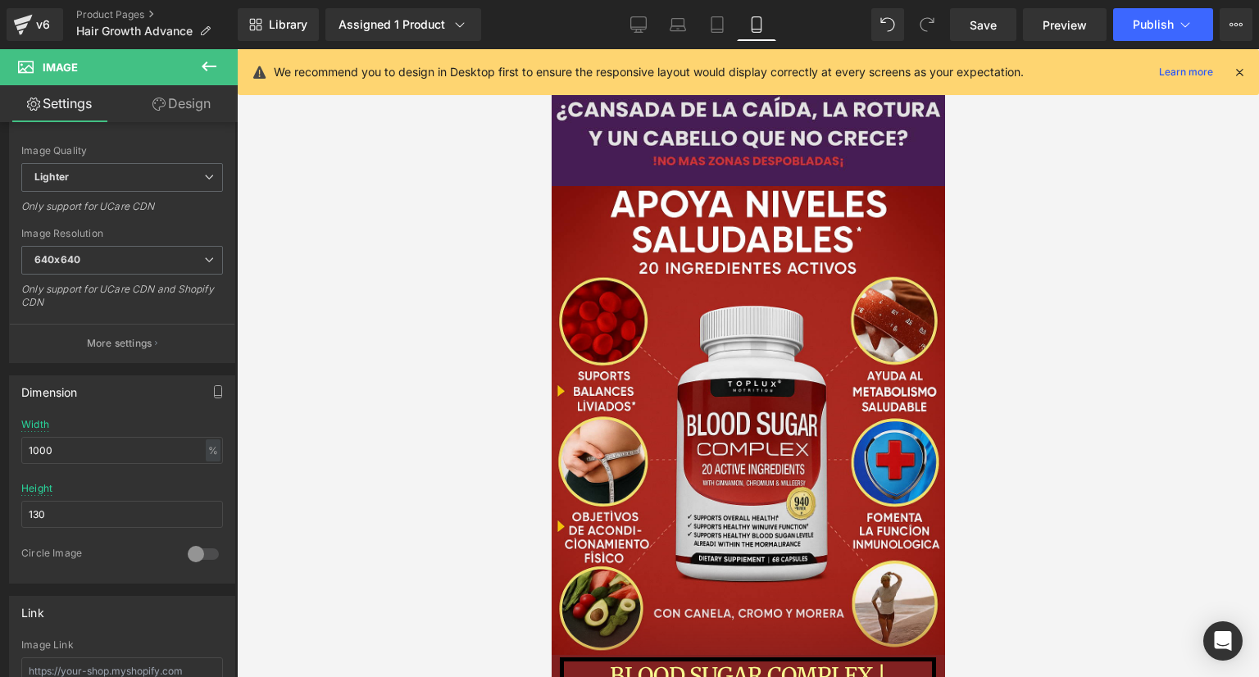
click at [649, 166] on img at bounding box center [747, 132] width 393 height 107
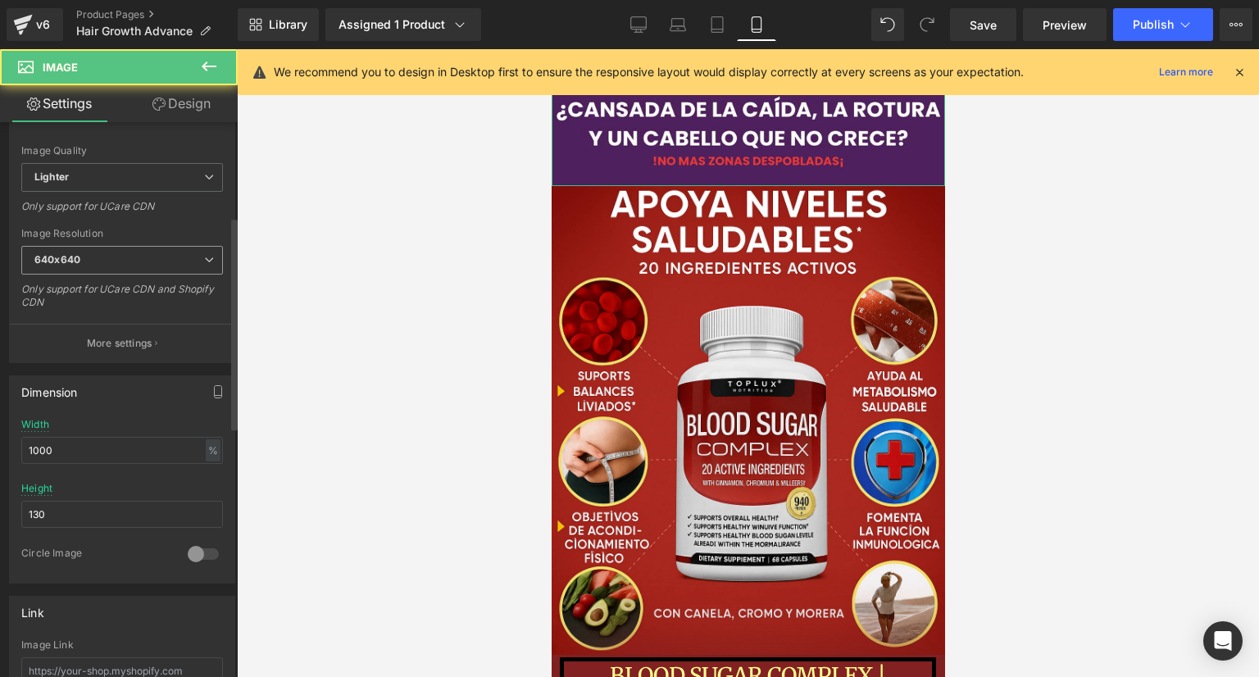
click at [125, 261] on span "640x640" at bounding box center [122, 260] width 202 height 29
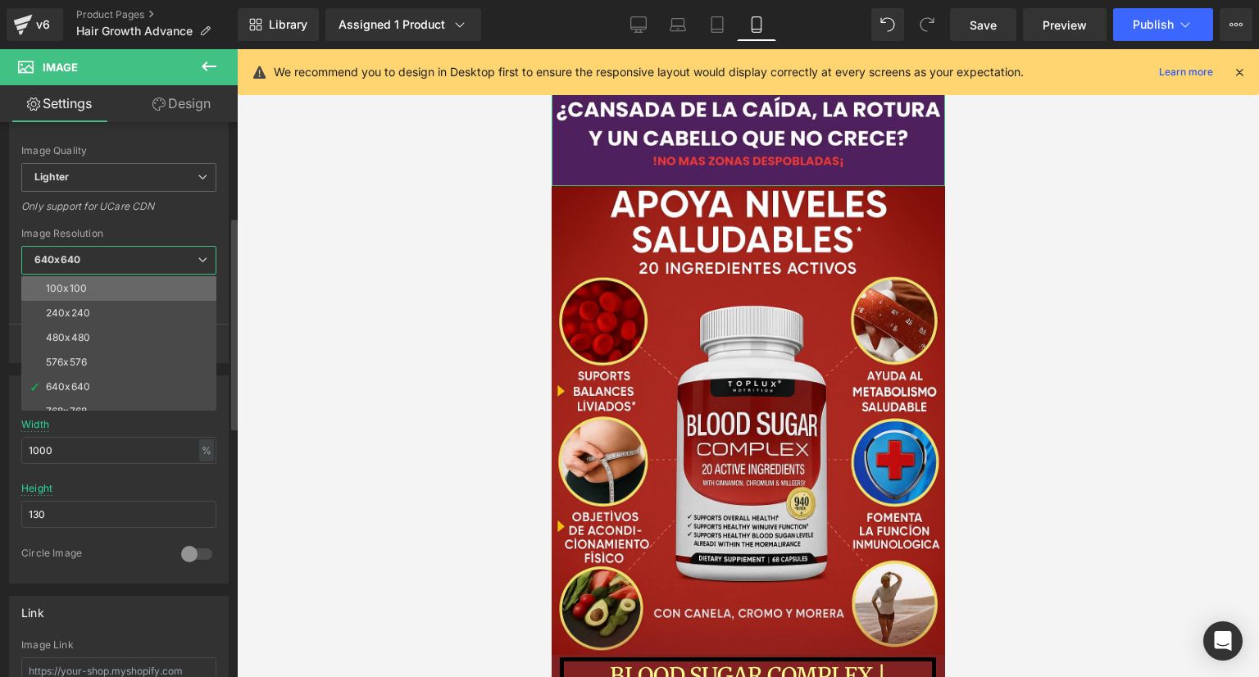
click at [95, 287] on li "100x100" at bounding box center [122, 288] width 202 height 25
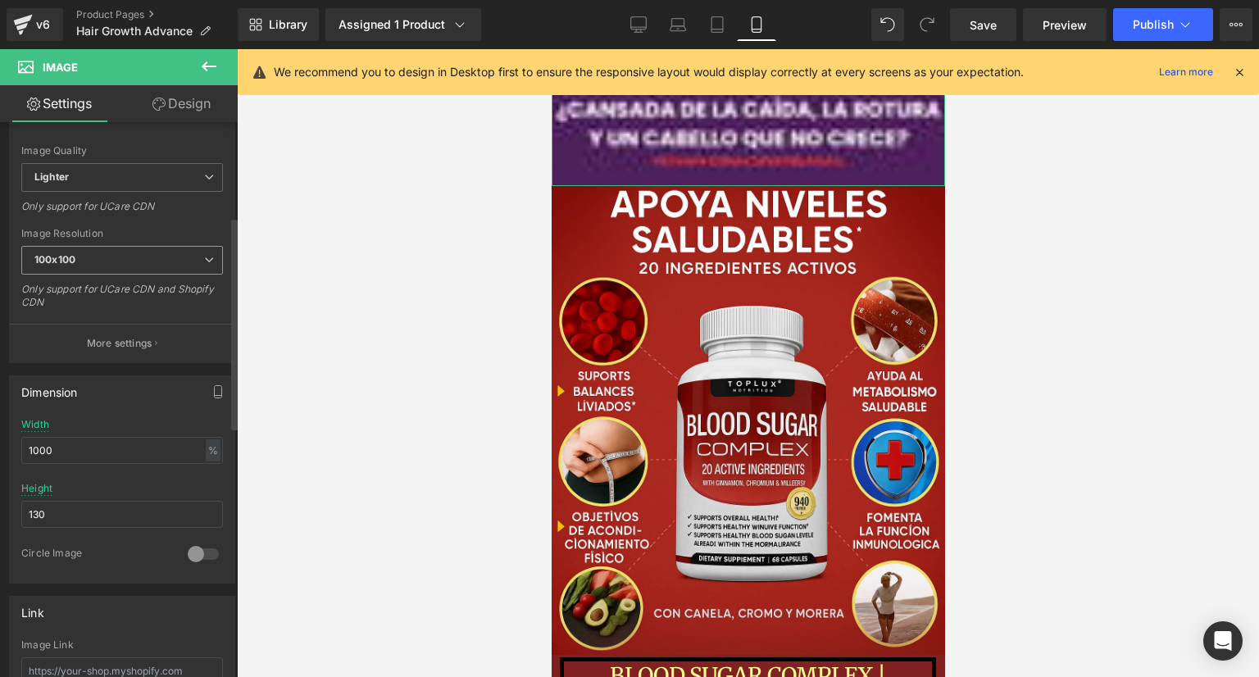
click at [101, 260] on span "100x100" at bounding box center [122, 260] width 202 height 29
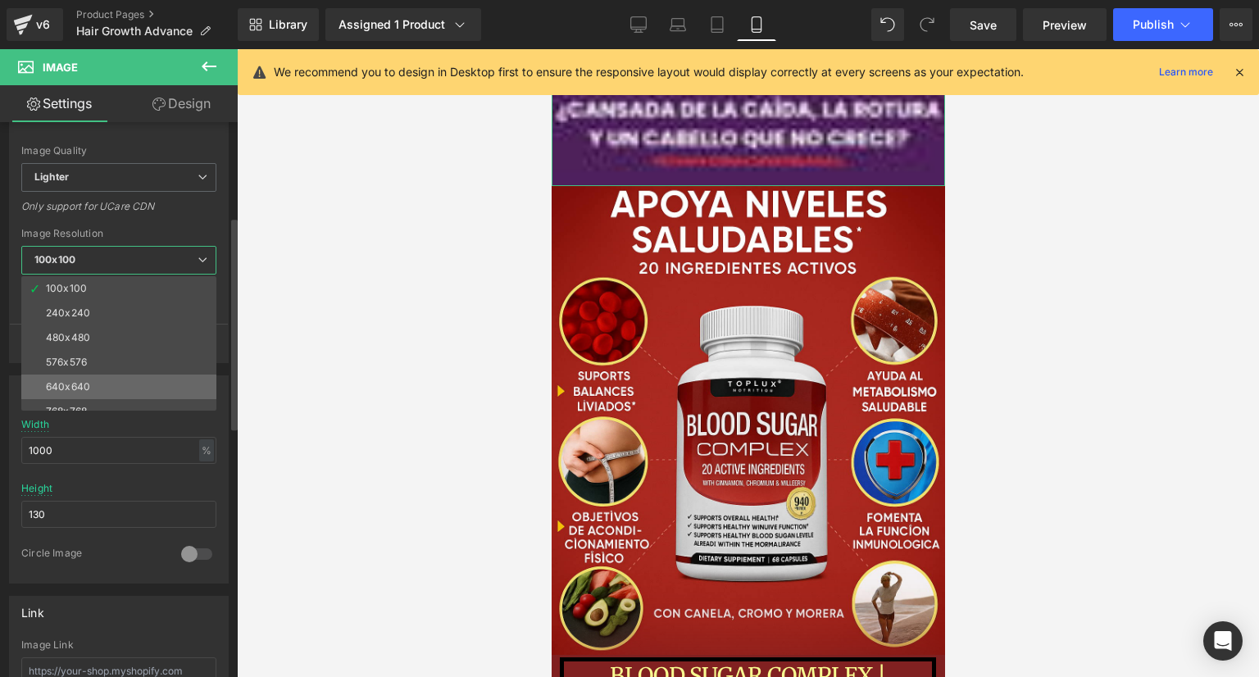
scroll to position [82, 0]
click at [95, 375] on li "960x960" at bounding box center [122, 378] width 202 height 25
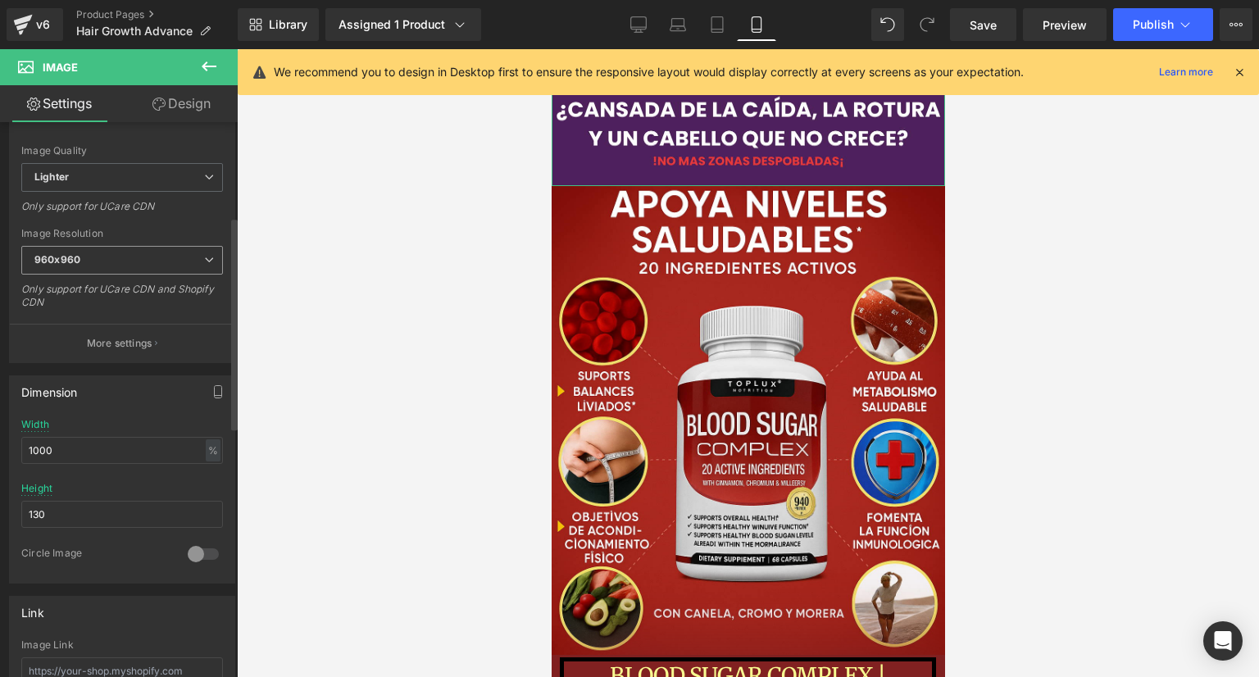
click at [105, 267] on span "960x960" at bounding box center [122, 260] width 202 height 29
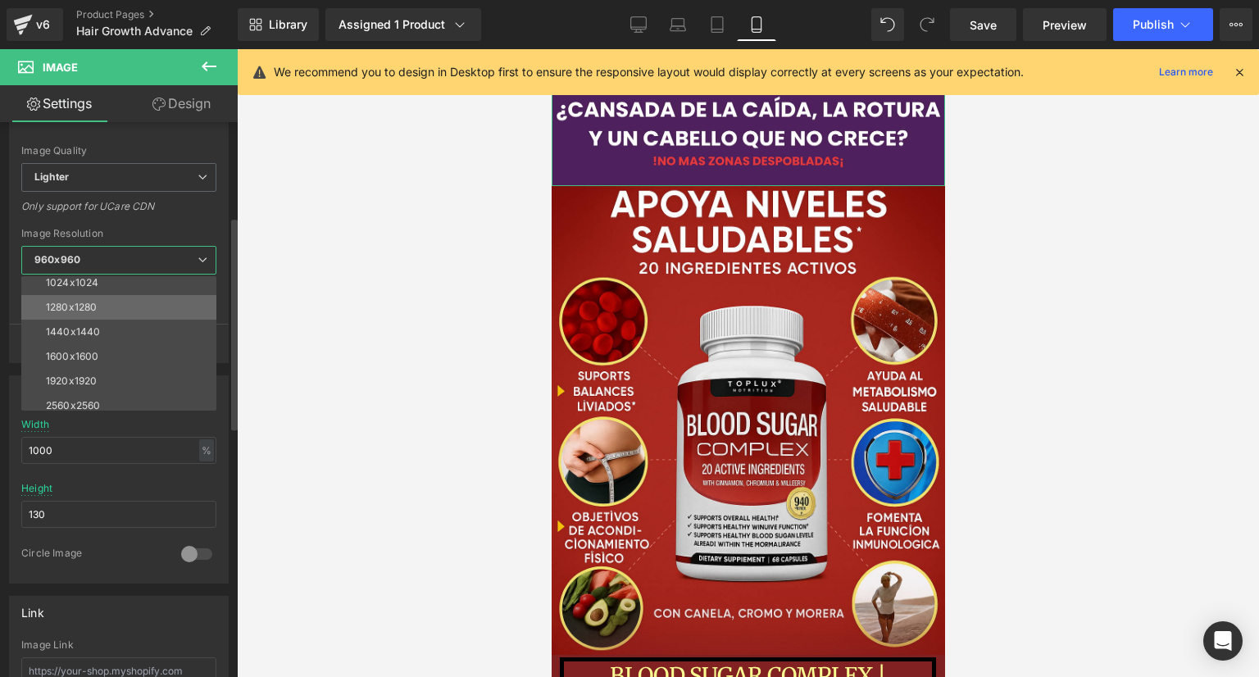
scroll to position [152, 0]
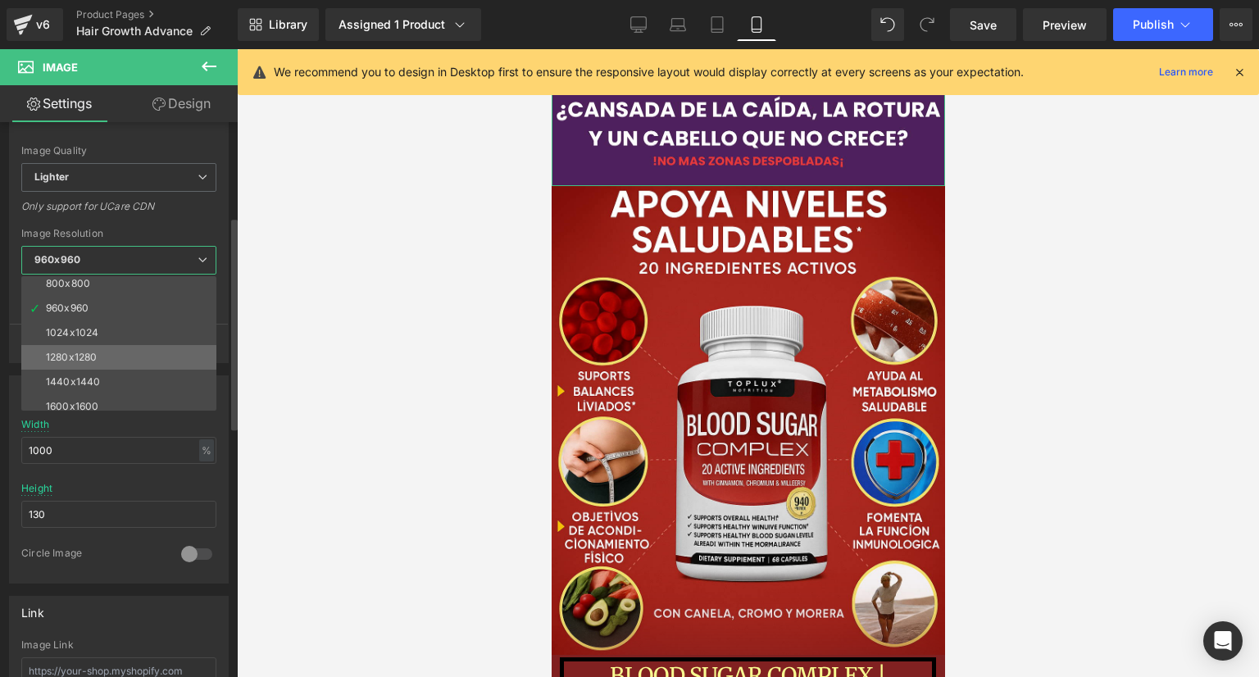
click at [98, 351] on li "1280x1280" at bounding box center [122, 357] width 202 height 25
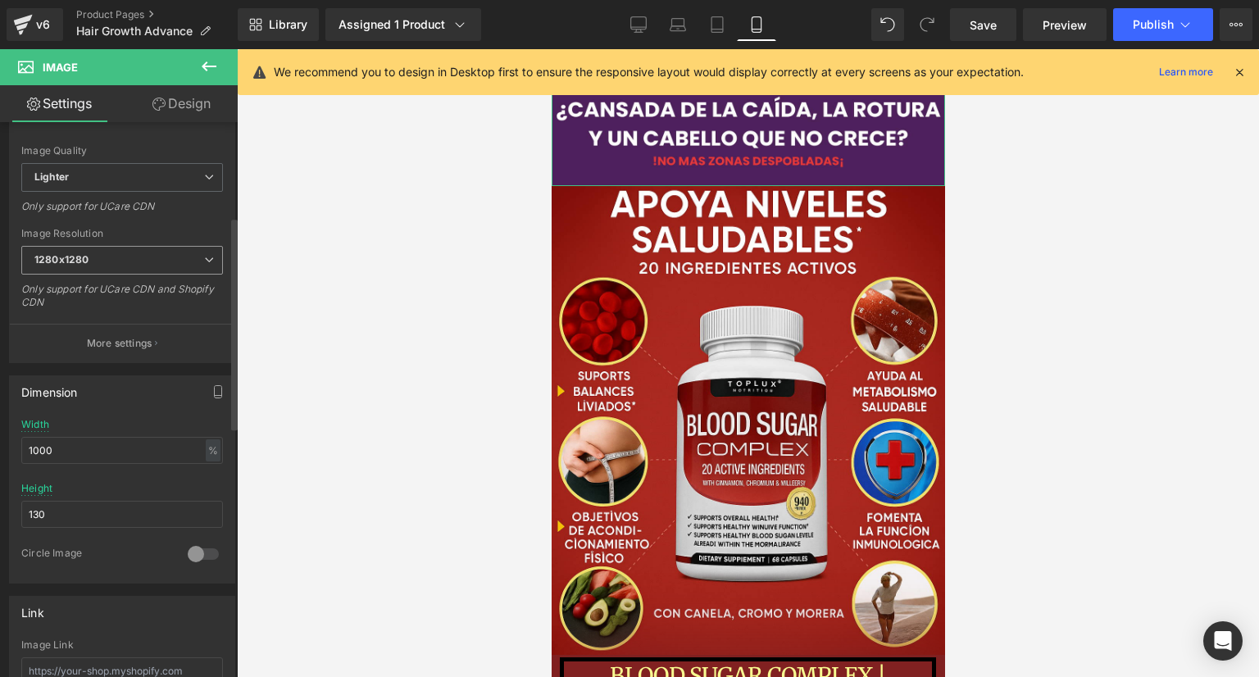
click at [125, 263] on span "1280x1280" at bounding box center [122, 260] width 202 height 29
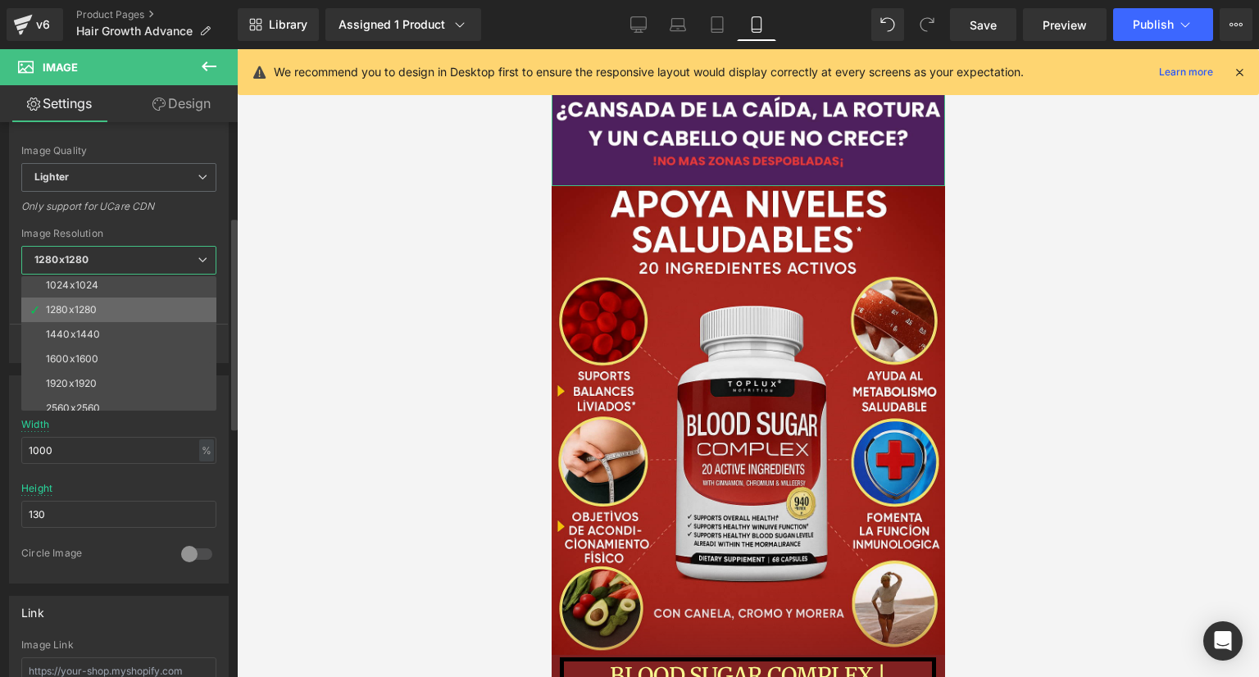
scroll to position [234, 0]
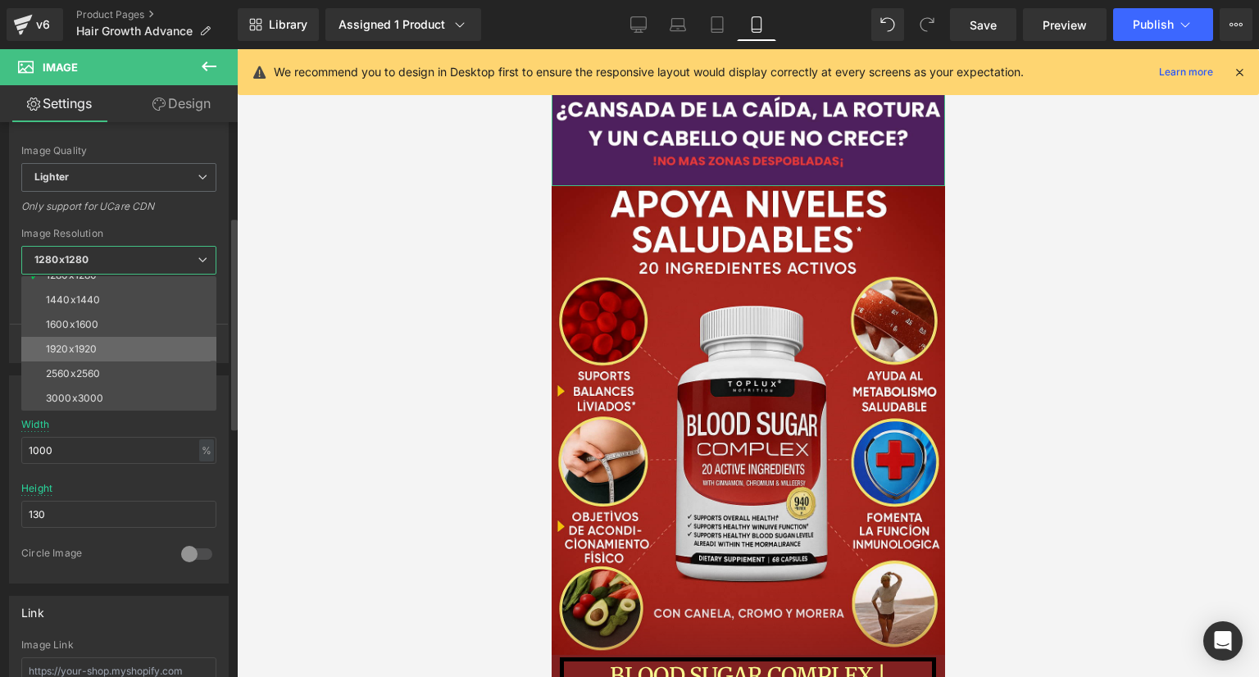
click at [91, 351] on div "1920x1920" at bounding box center [71, 348] width 51 height 11
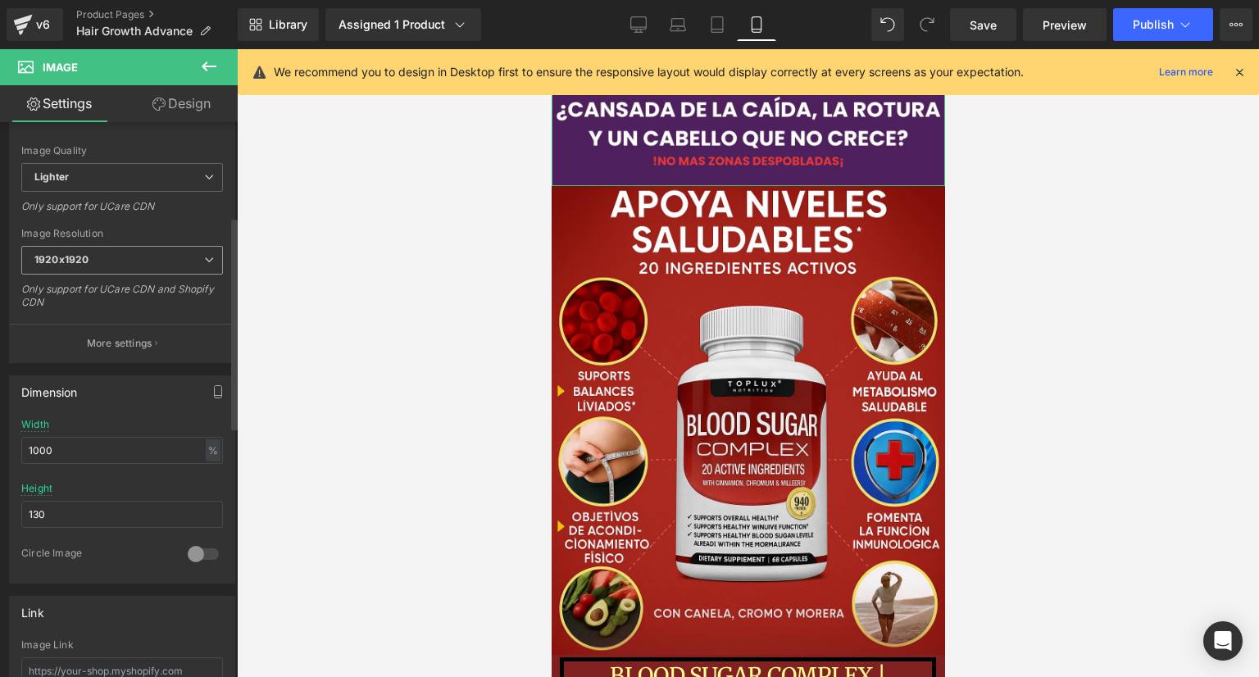
click at [121, 266] on span "1920x1920" at bounding box center [122, 260] width 202 height 29
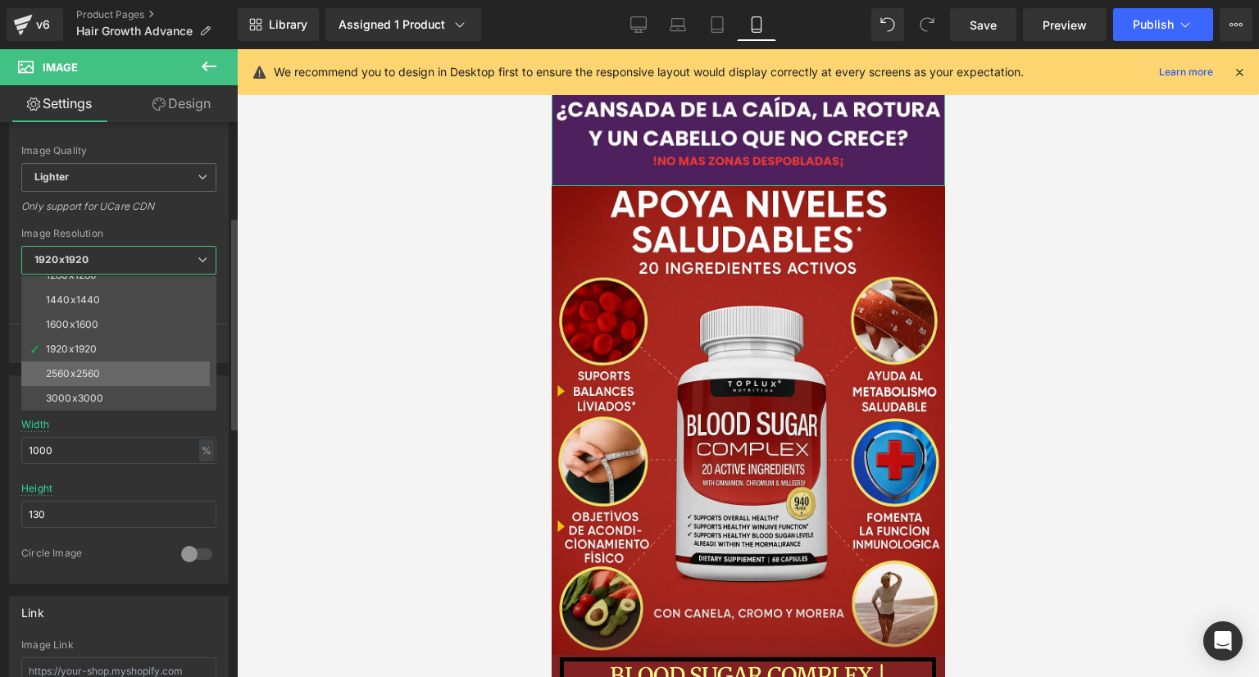
click at [115, 381] on li "2560x2560" at bounding box center [122, 373] width 202 height 25
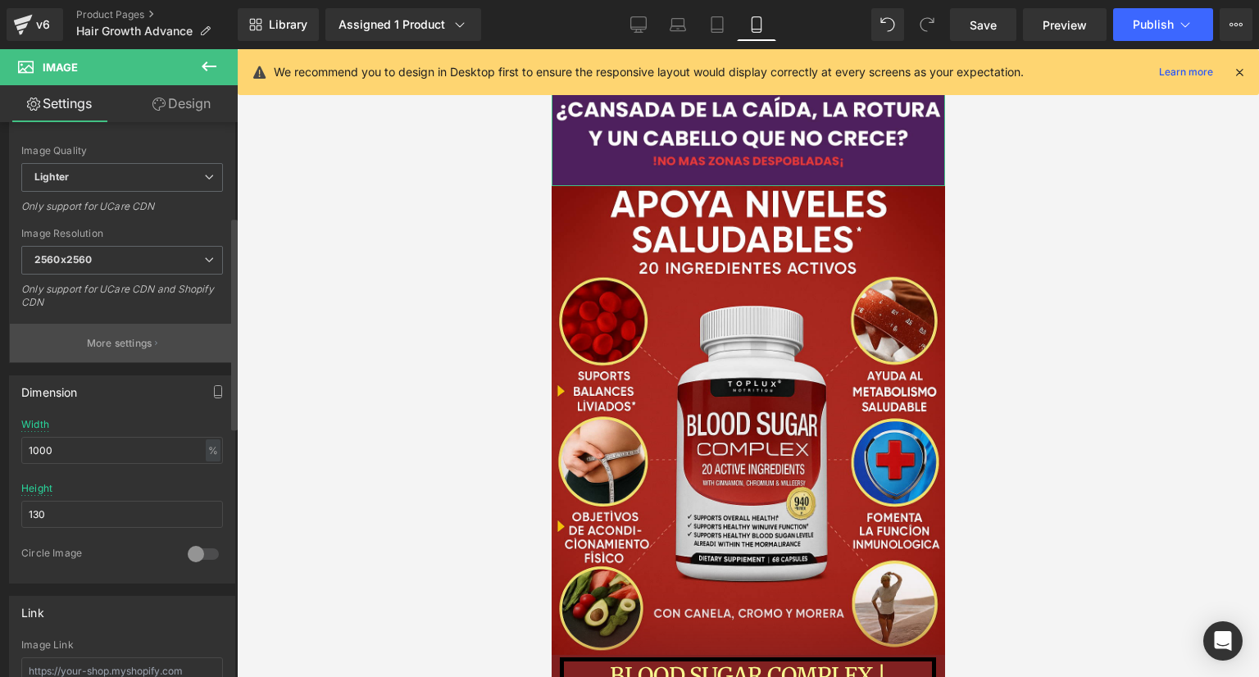
type input "[URL][DOMAIN_NAME]"
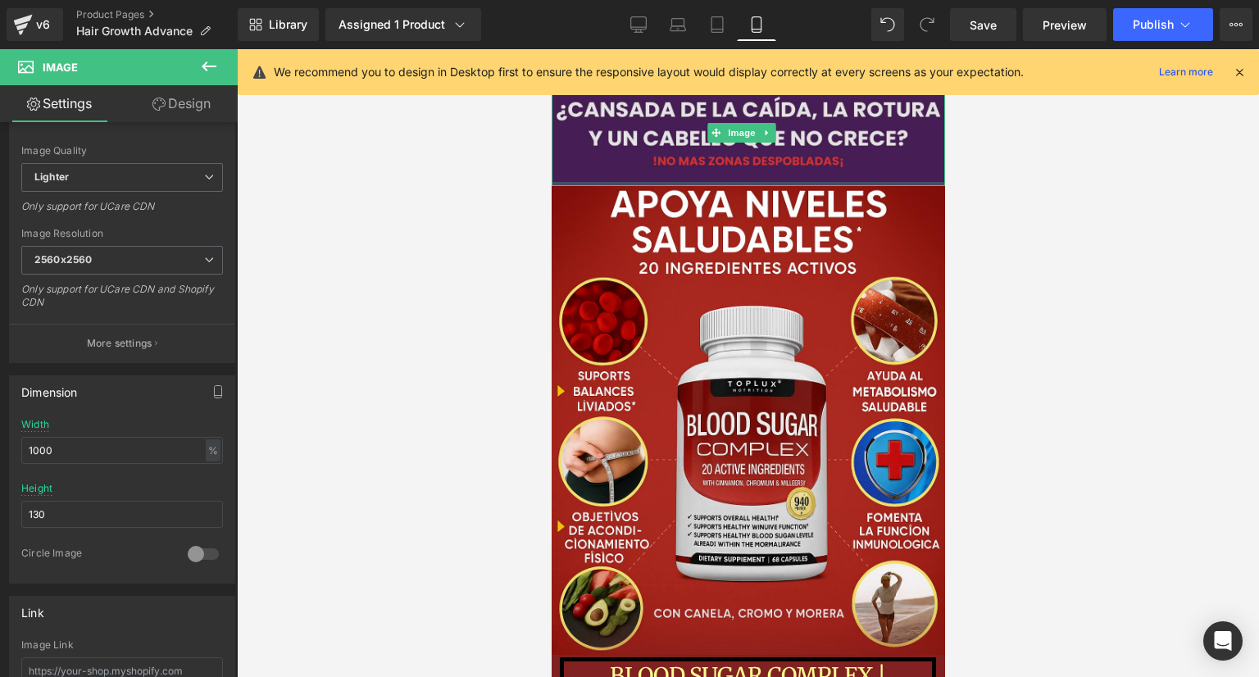
drag, startPoint x: 669, startPoint y: 181, endPoint x: 654, endPoint y: 175, distance: 16.1
click at [666, 181] on div "Image" at bounding box center [747, 132] width 393 height 107
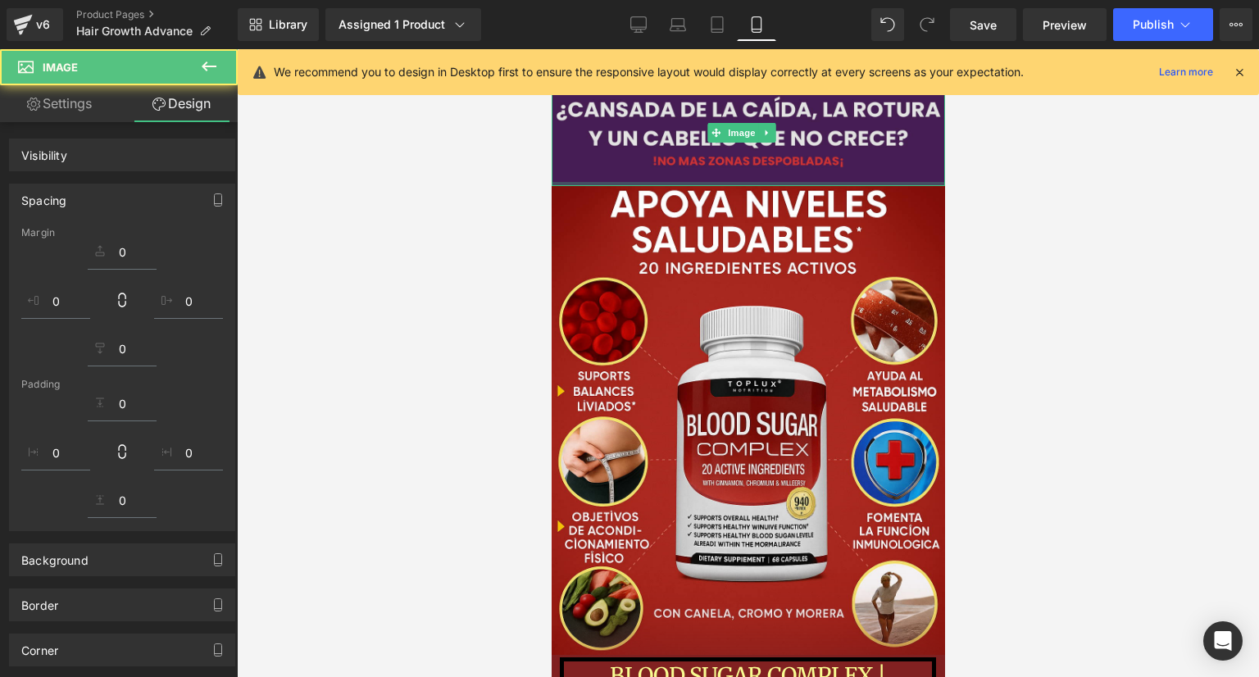
click at [652, 174] on img at bounding box center [747, 132] width 393 height 107
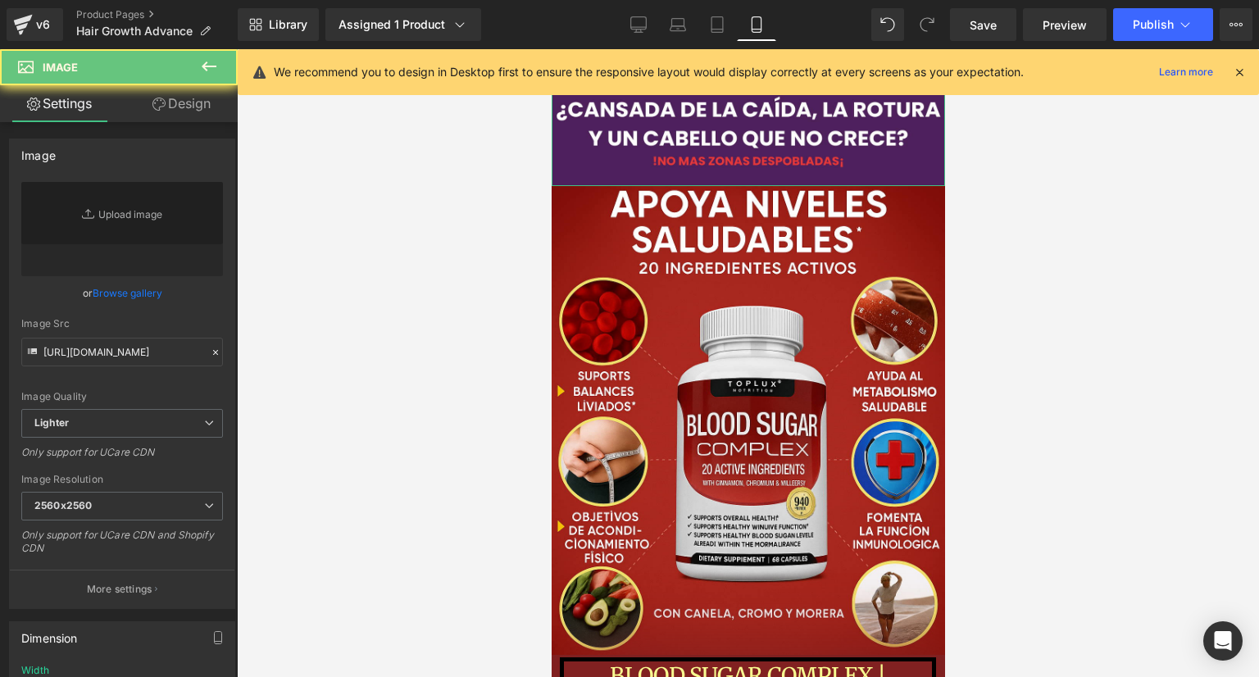
click at [84, 98] on link "Settings" at bounding box center [59, 103] width 119 height 37
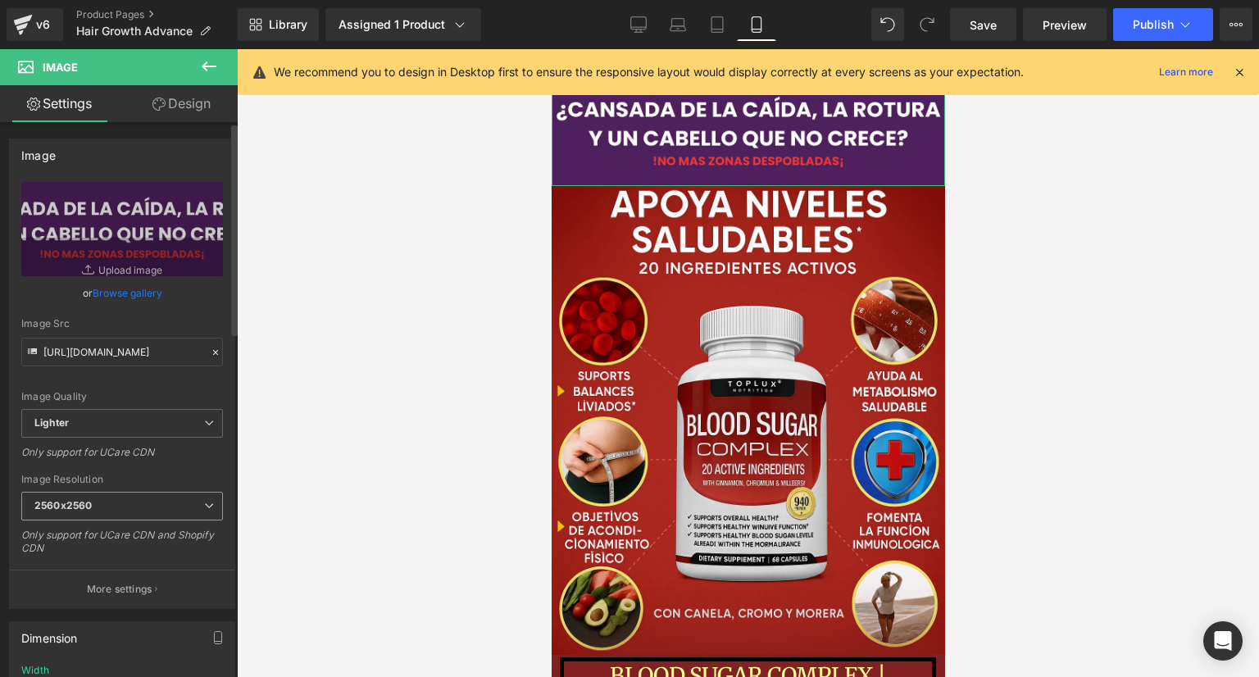
click at [112, 500] on span "2560x2560" at bounding box center [122, 506] width 202 height 29
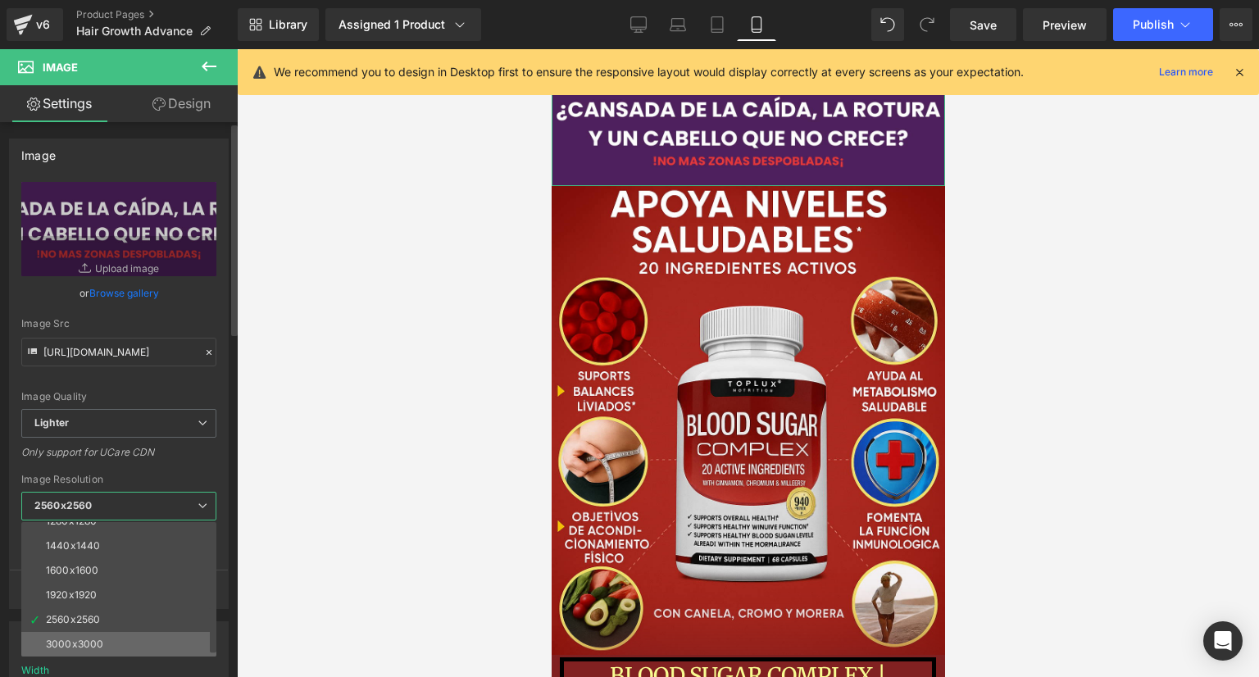
click at [113, 633] on li "3000x3000" at bounding box center [122, 644] width 202 height 25
type input "[URL][DOMAIN_NAME]"
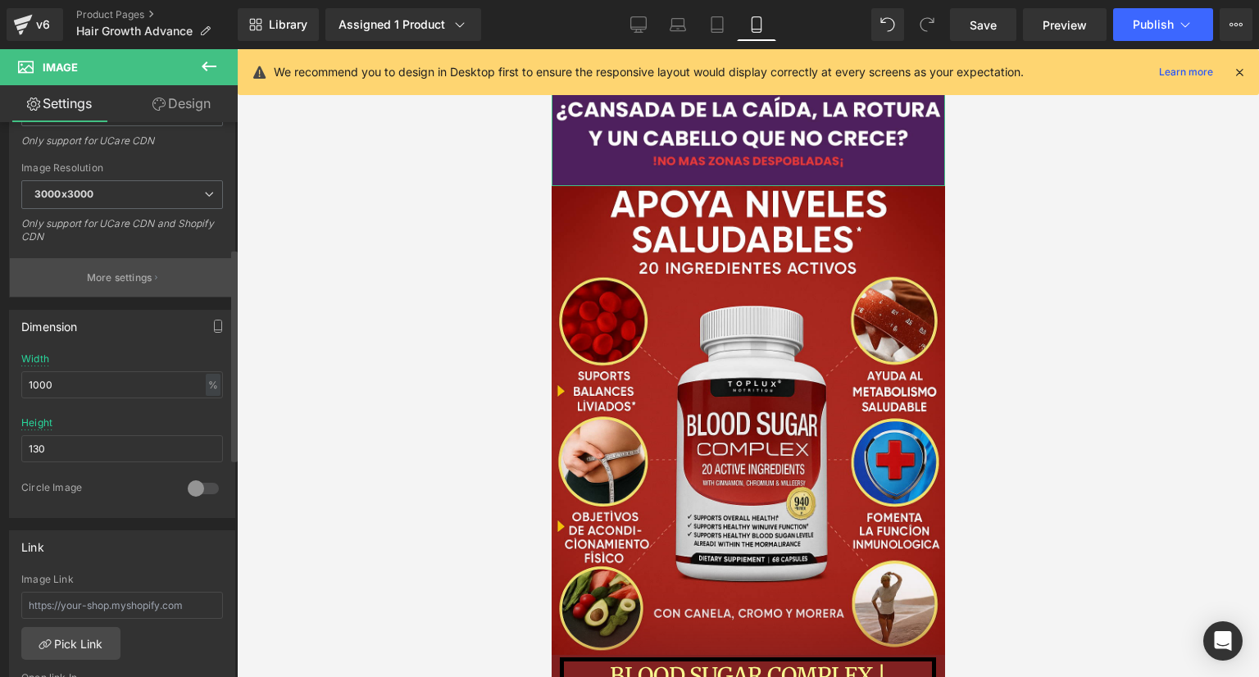
scroll to position [328, 0]
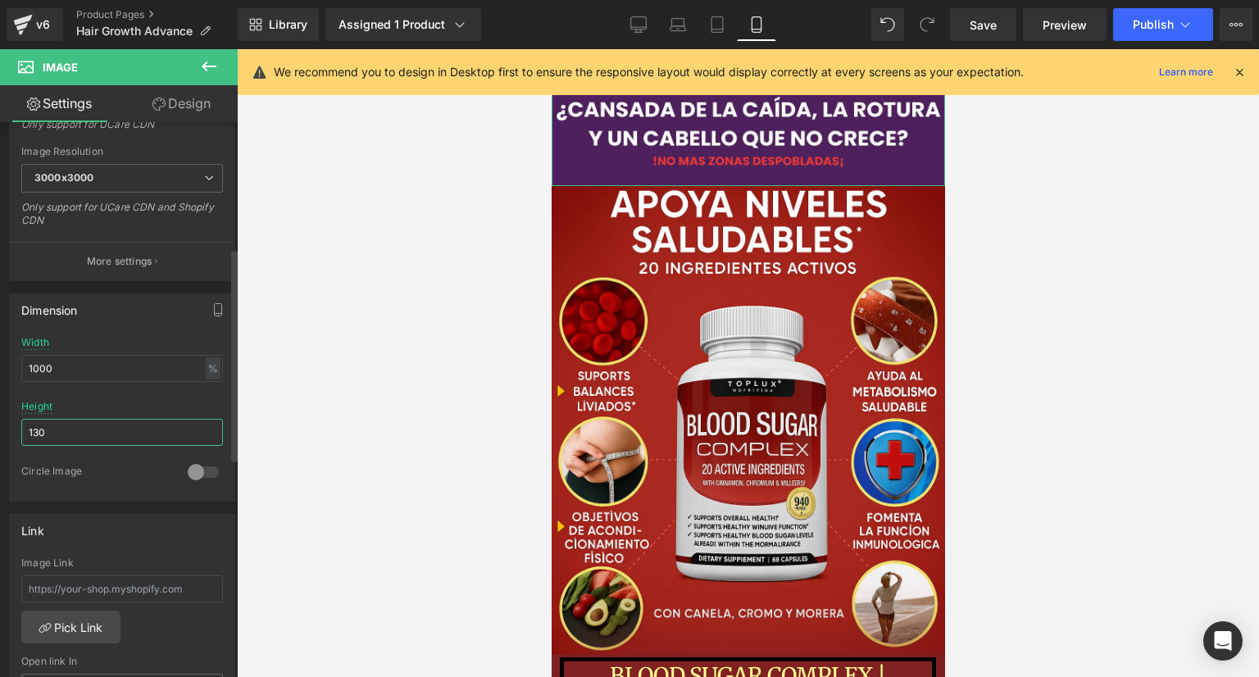
drag, startPoint x: 95, startPoint y: 429, endPoint x: 1, endPoint y: 431, distance: 94.3
click at [1, 431] on div "Dimension 1000% Width 1000 % % px 130px Height 130 0 Circle Image" at bounding box center [122, 391] width 245 height 220
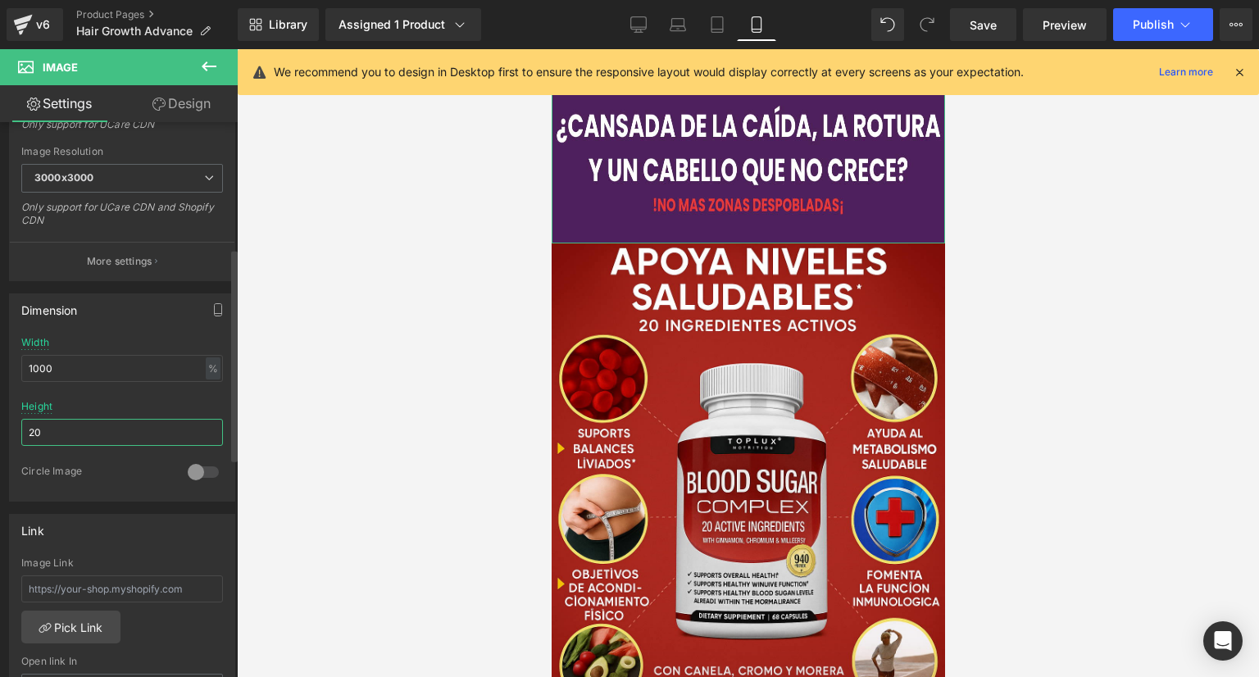
type input "2"
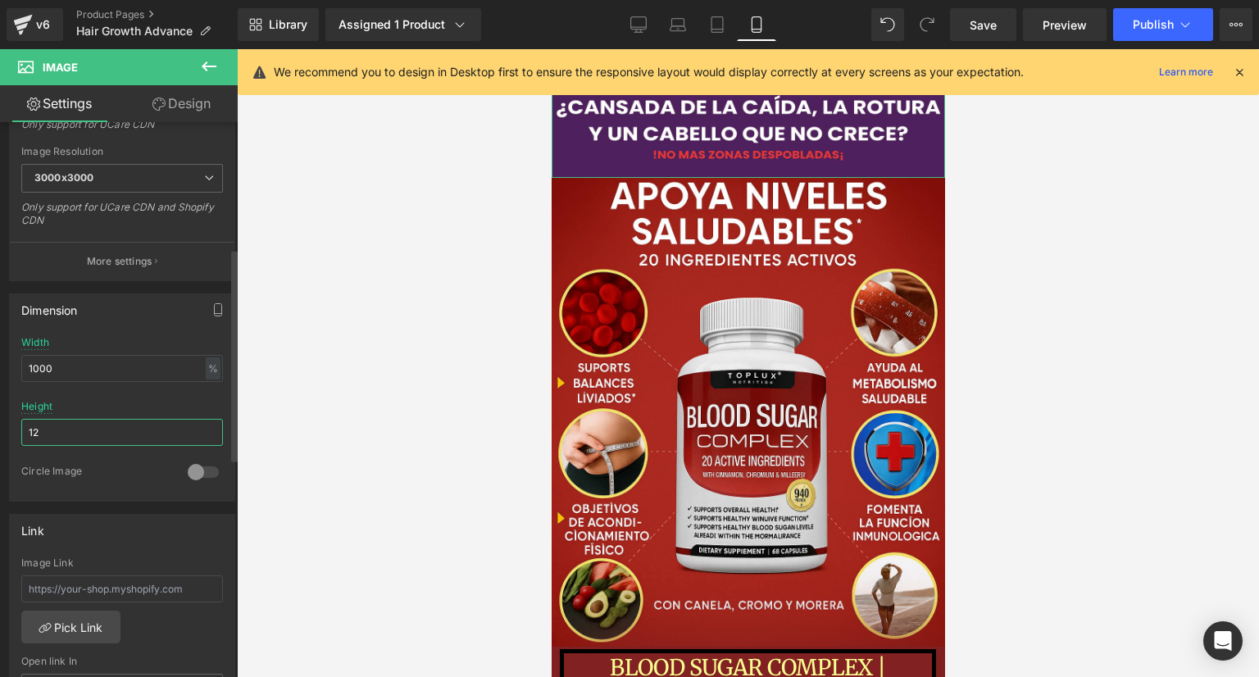
type input "1"
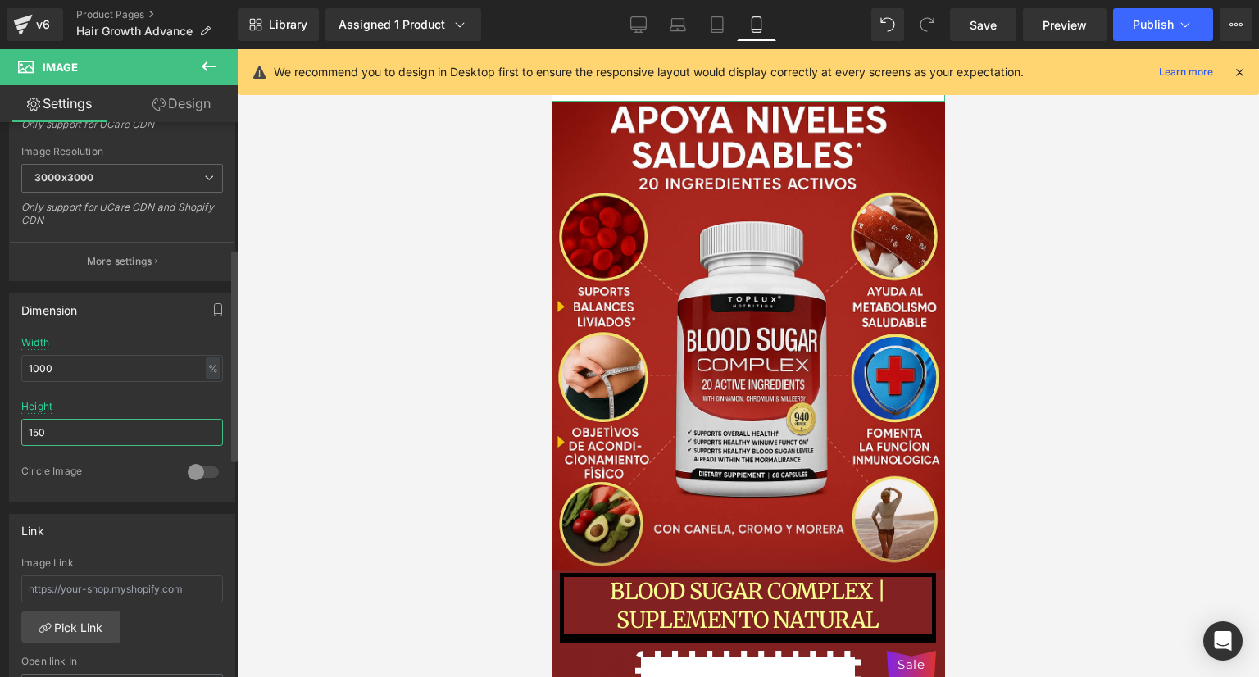
type input "150"
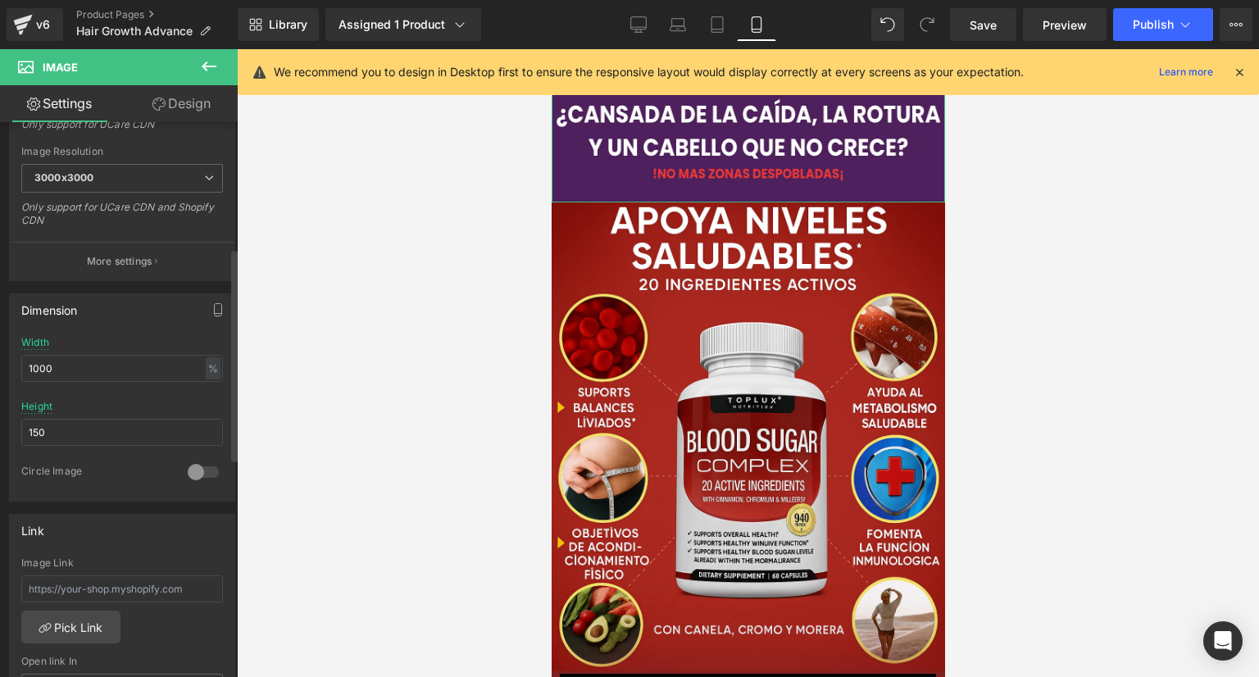
click at [164, 326] on div "Dimension 1000% Width 1000 % % px 150px Height 150 0 Circle Image" at bounding box center [122, 397] width 226 height 208
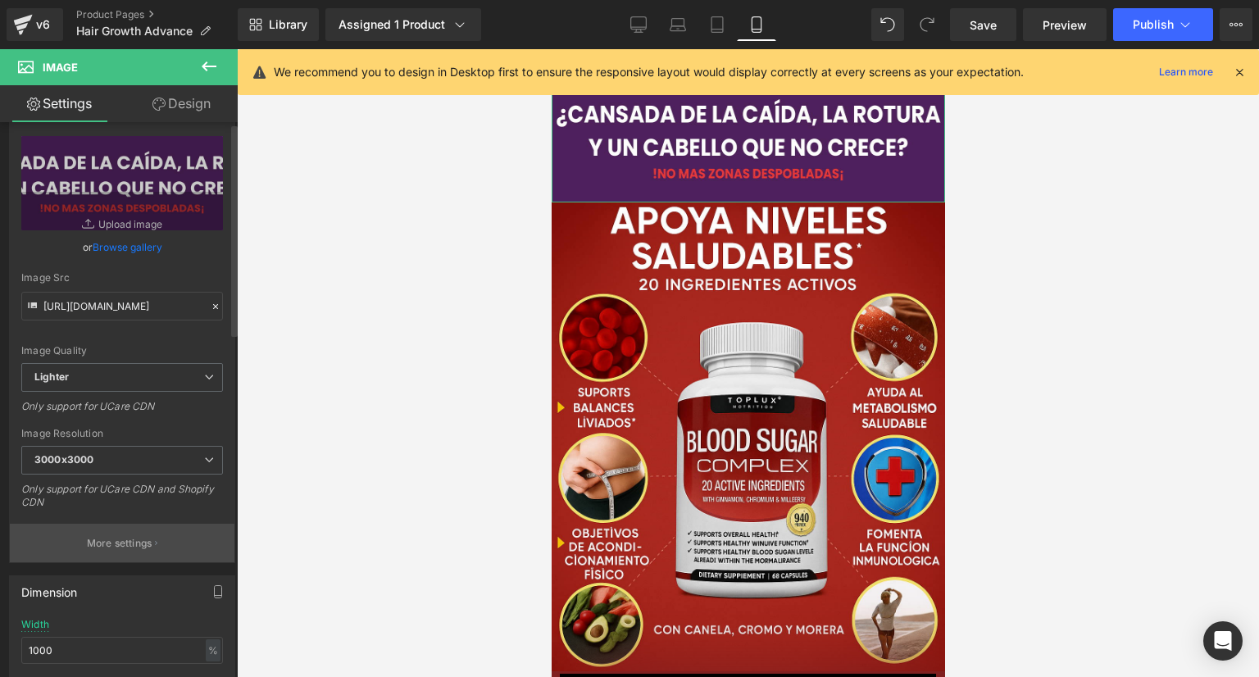
scroll to position [0, 0]
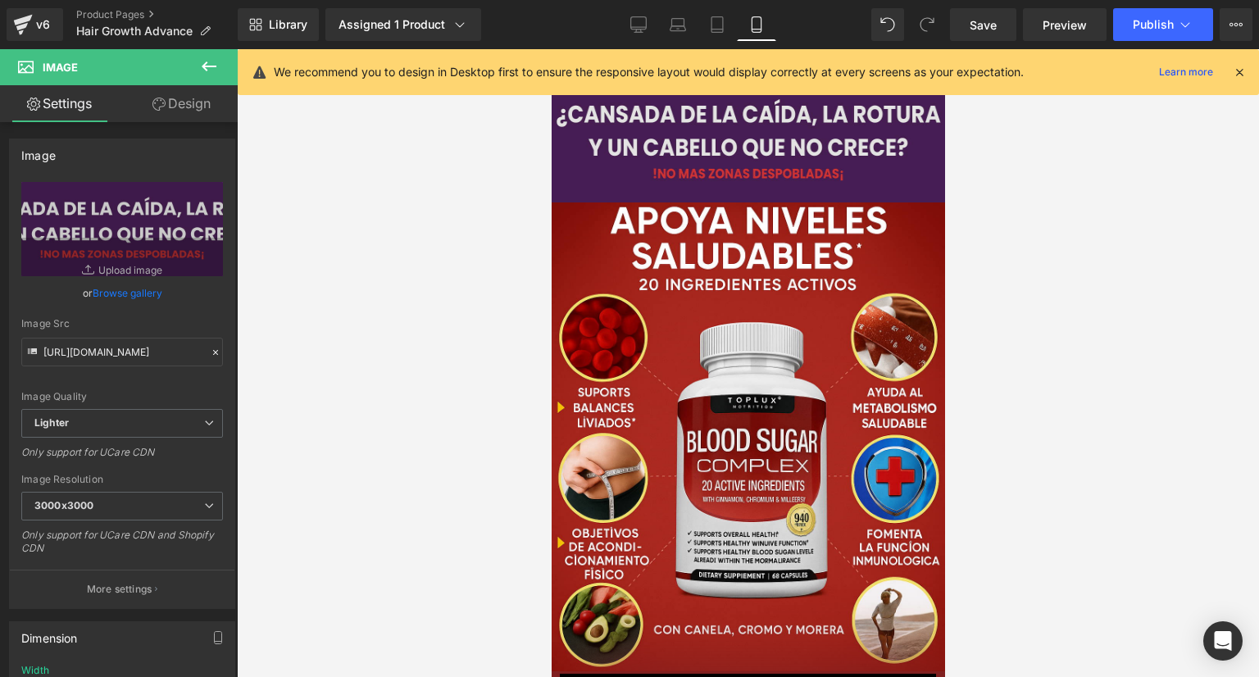
click at [600, 179] on img at bounding box center [747, 140] width 393 height 123
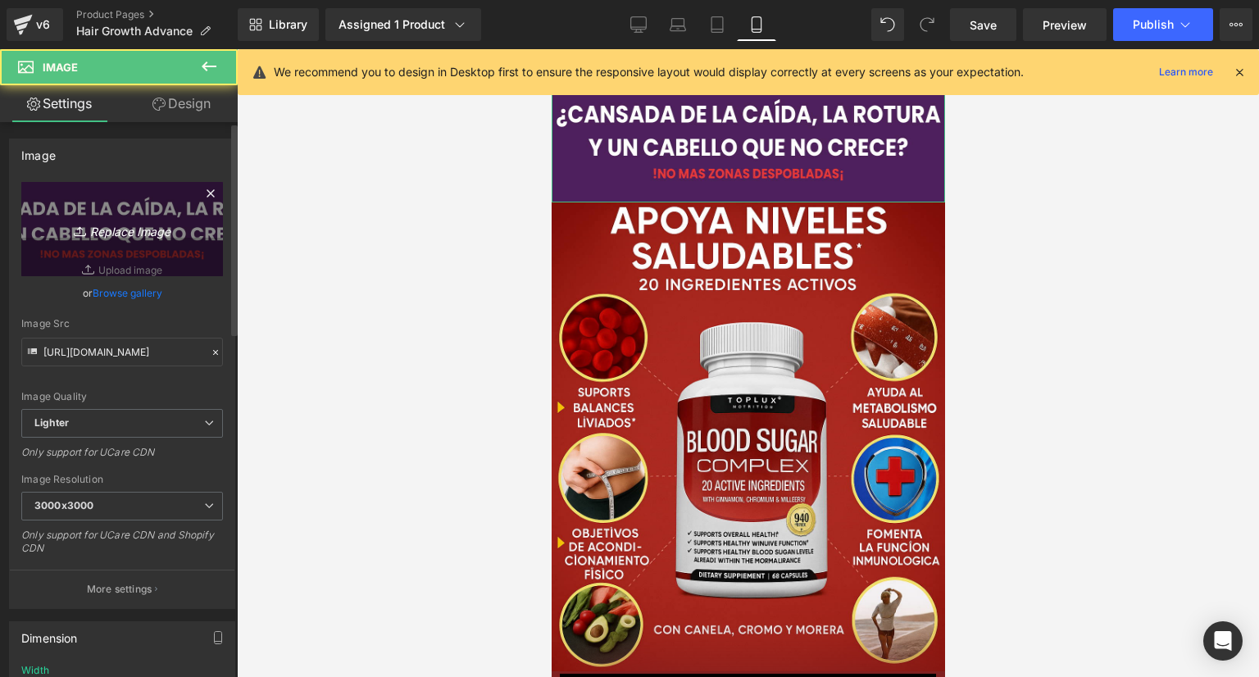
click at [184, 217] on link "Replace Image" at bounding box center [122, 229] width 202 height 94
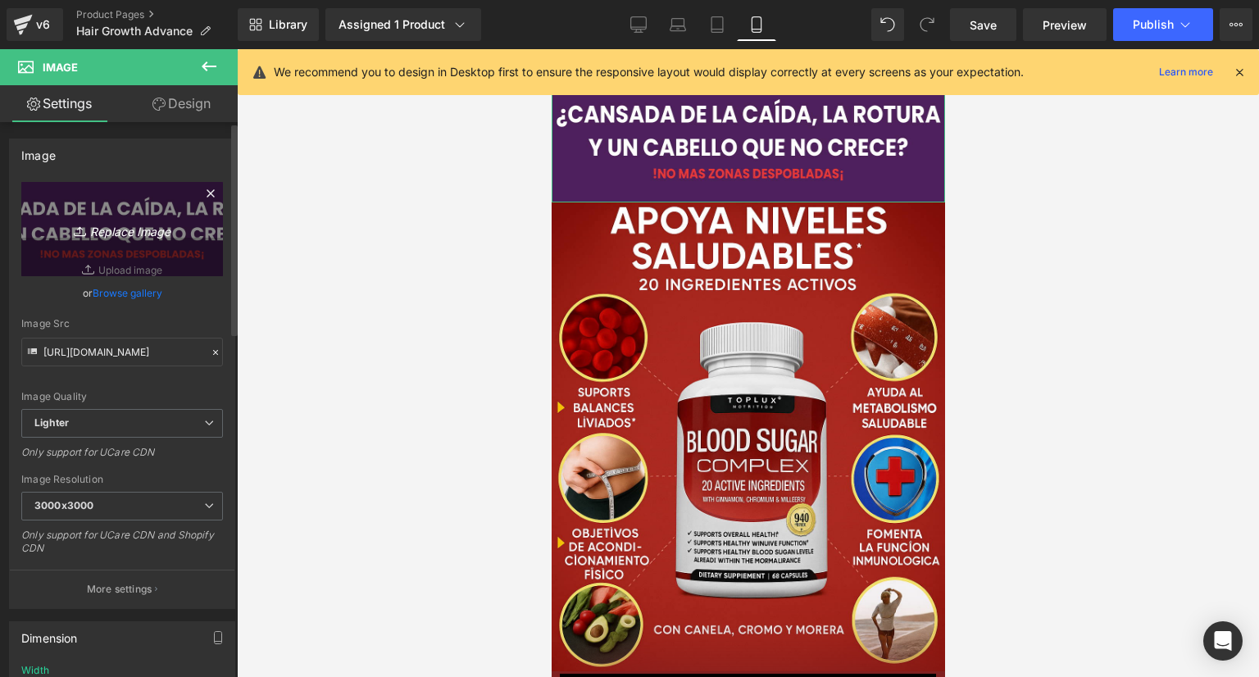
type input "C:\fakepath\Poppins (2).png"
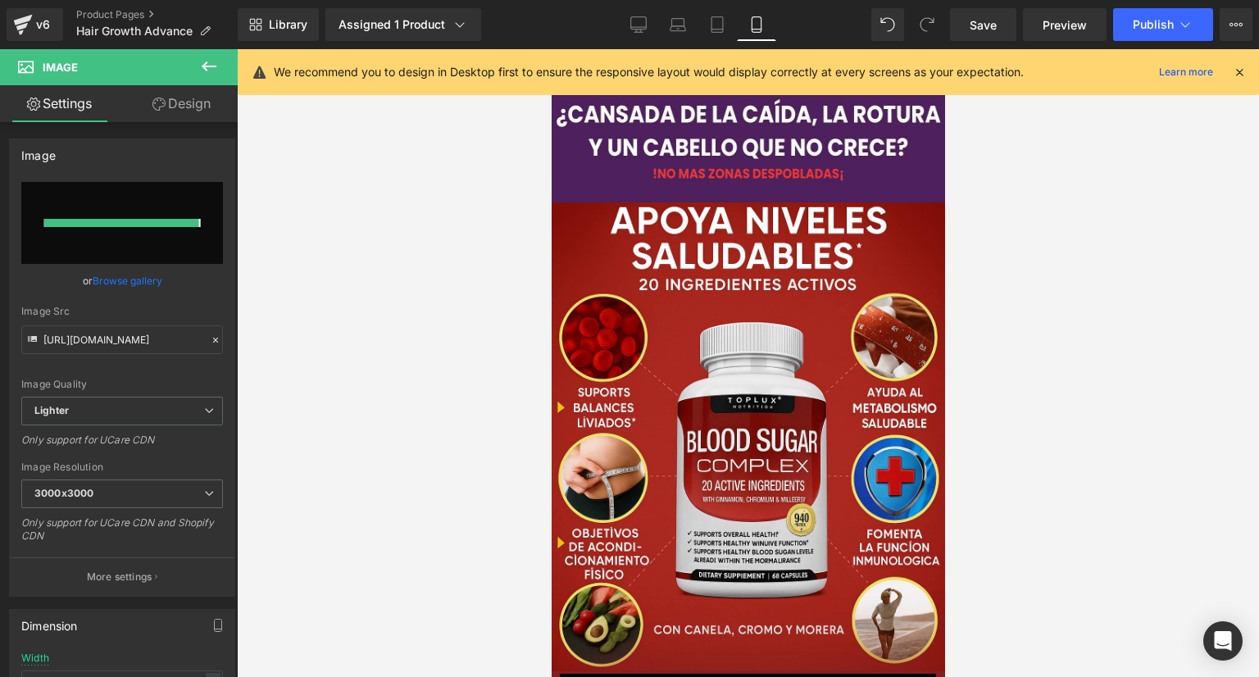
type input "[URL][DOMAIN_NAME]"
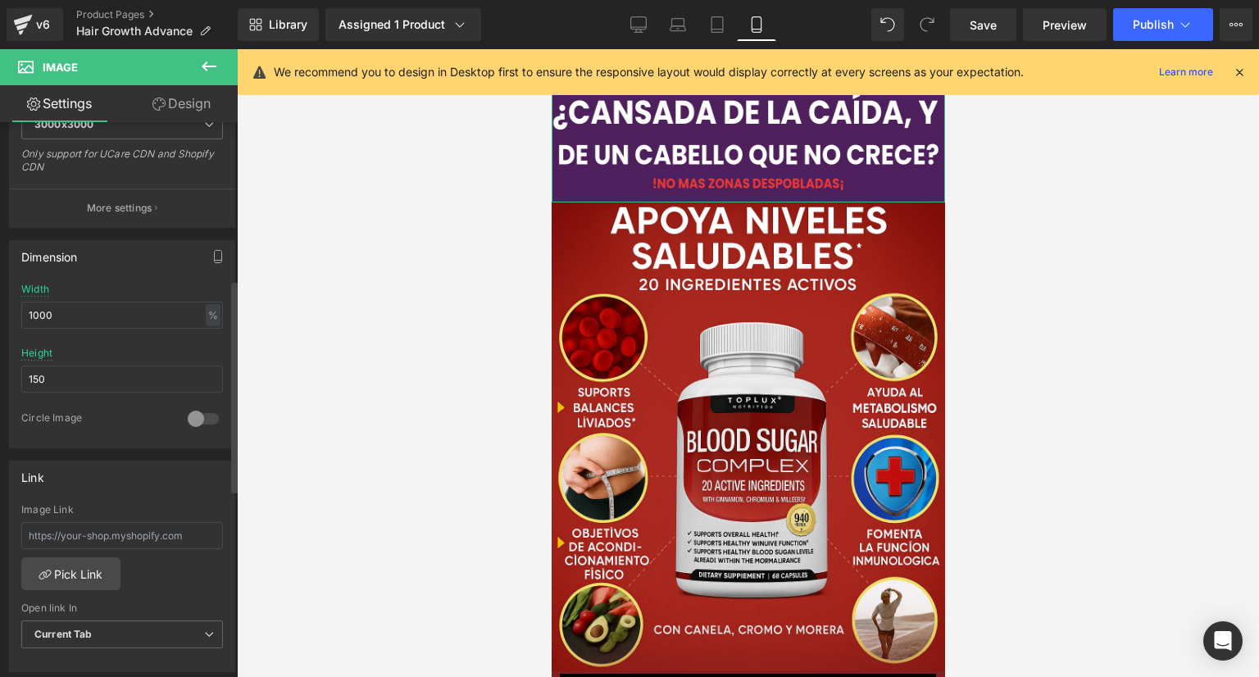
scroll to position [410, 0]
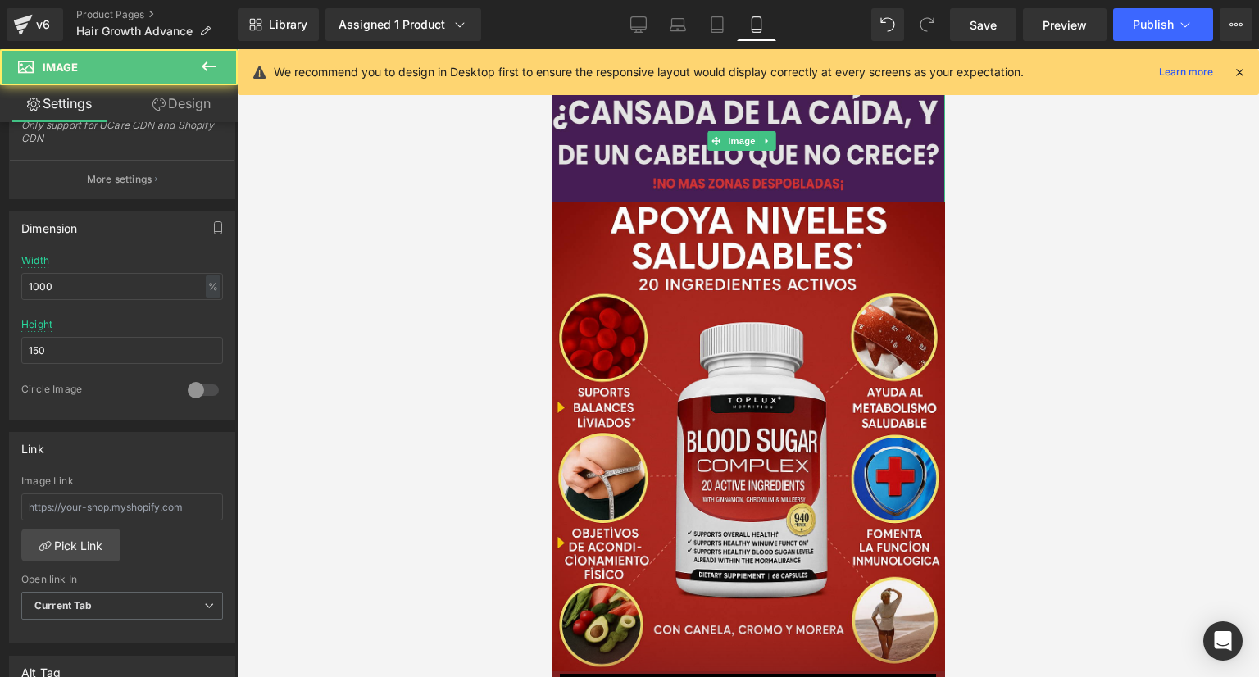
click at [679, 135] on img at bounding box center [747, 140] width 393 height 123
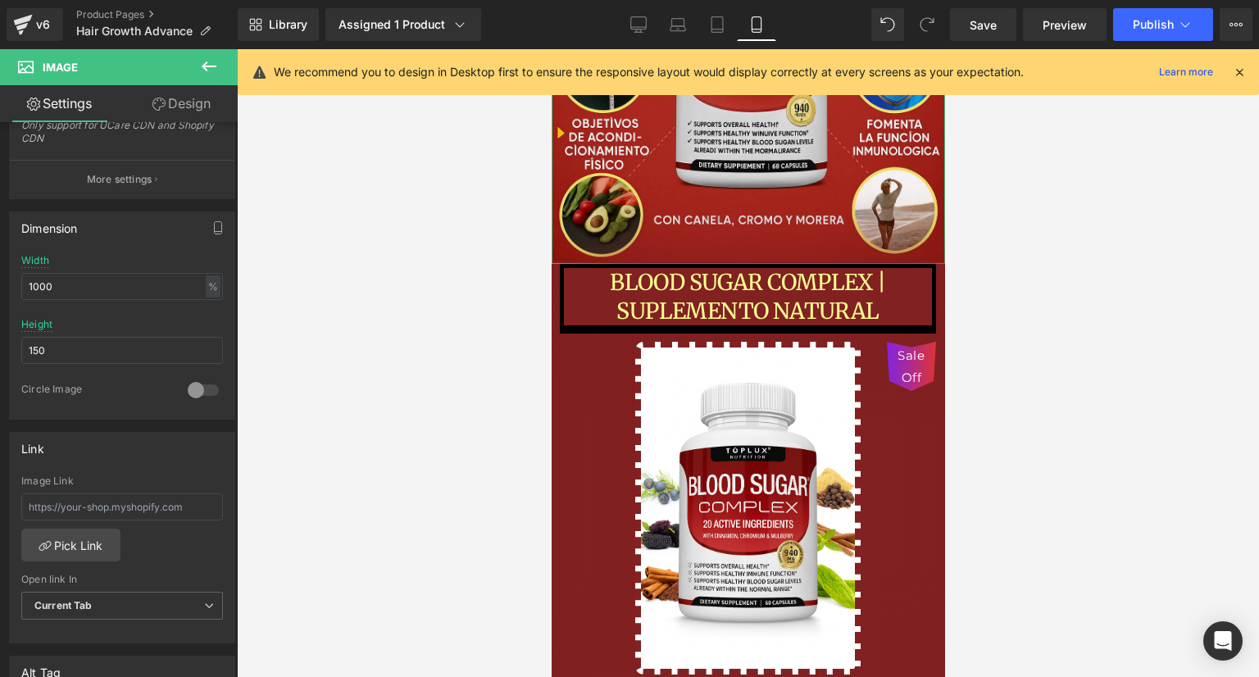
scroll to position [164, 0]
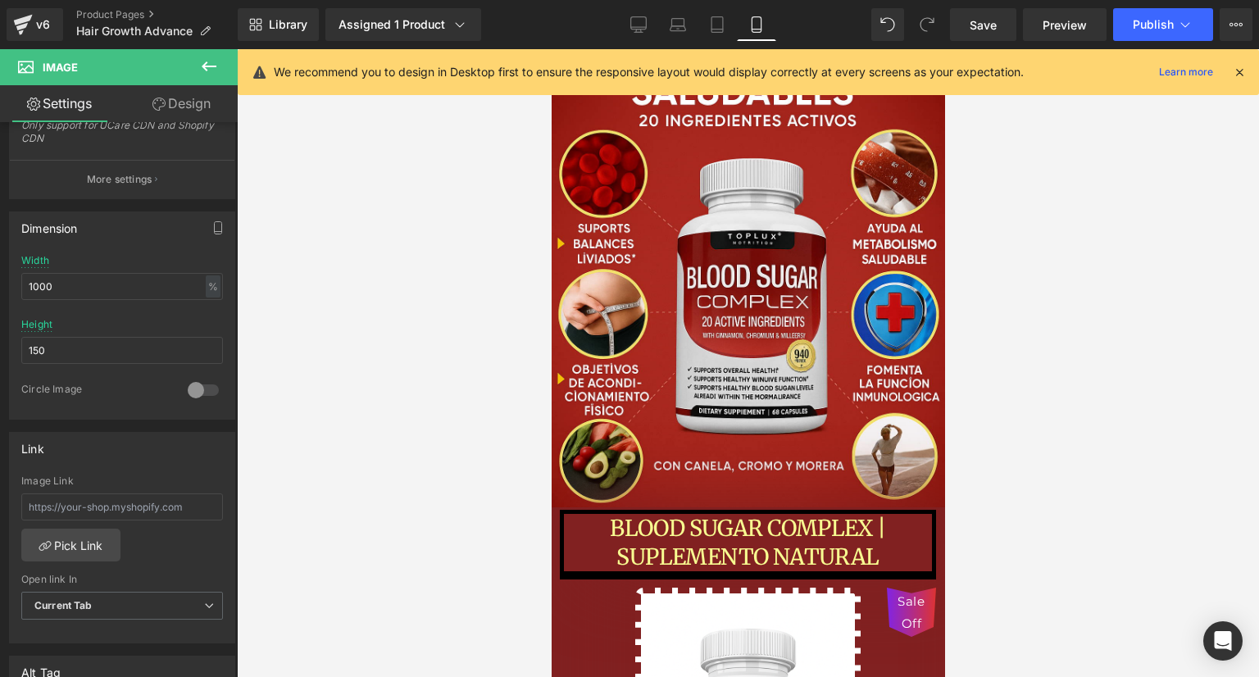
click at [1242, 73] on icon at bounding box center [1239, 72] width 15 height 15
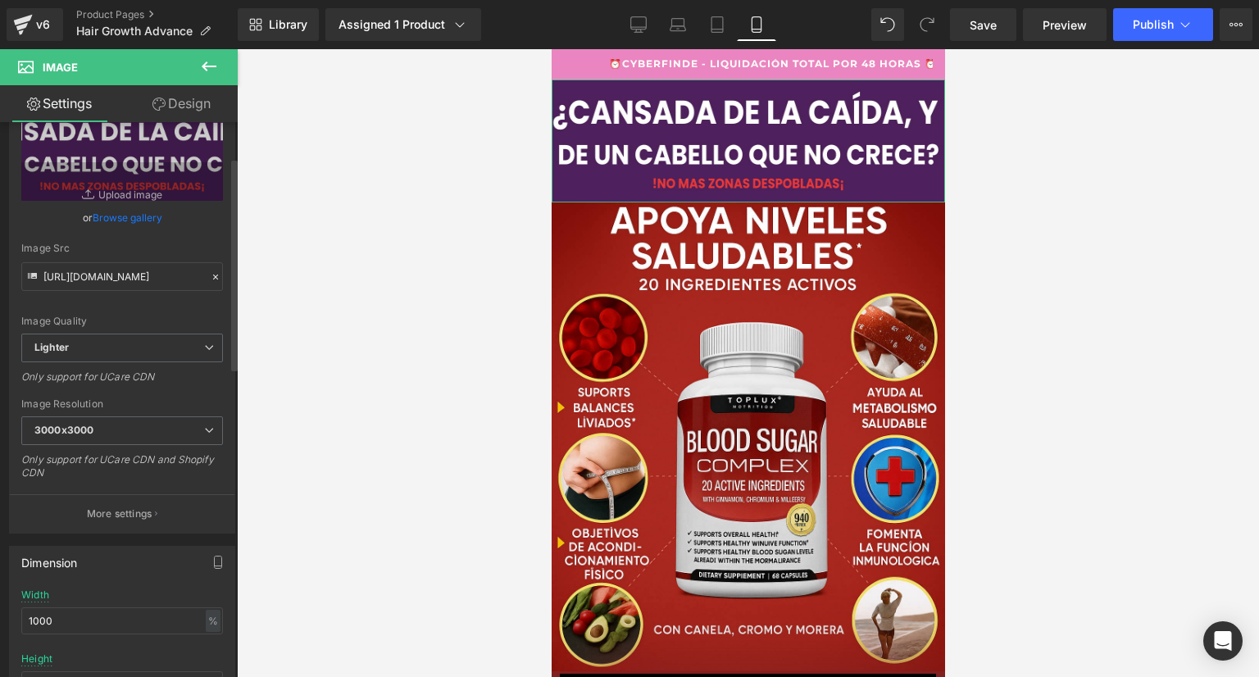
scroll to position [0, 0]
